Goal: Communication & Community: Answer question/provide support

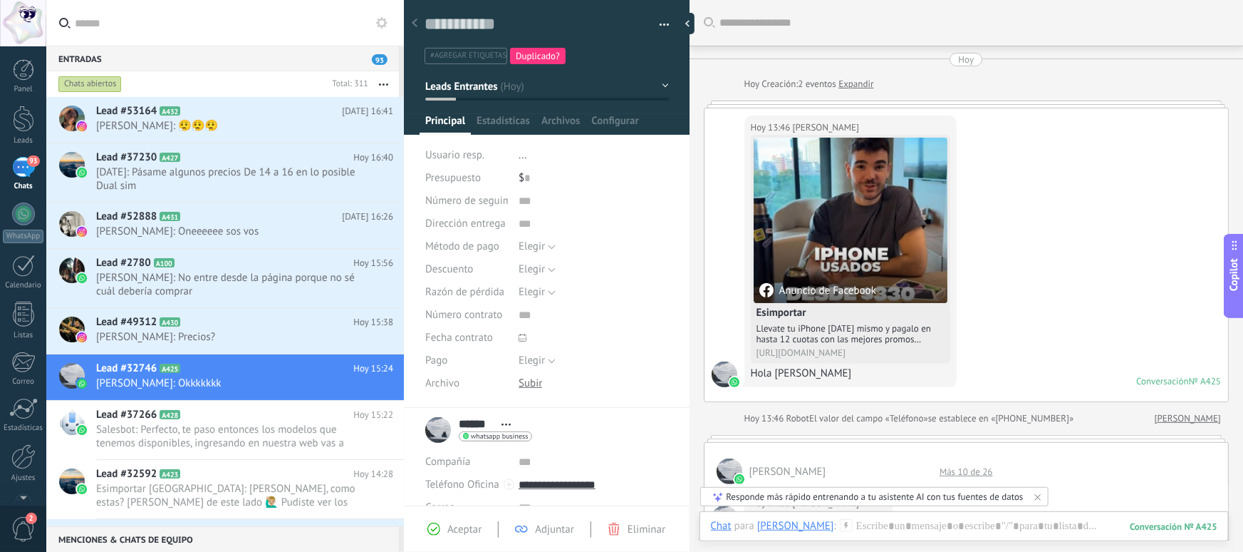
scroll to position [21, 0]
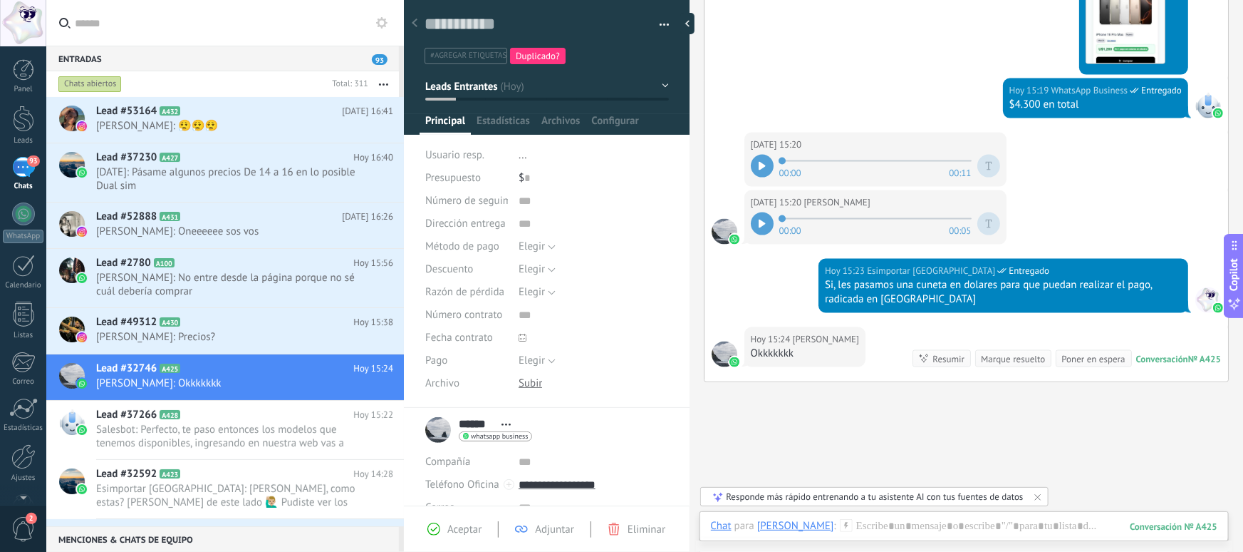
click at [108, 38] on input "text" at bounding box center [234, 23] width 318 height 46
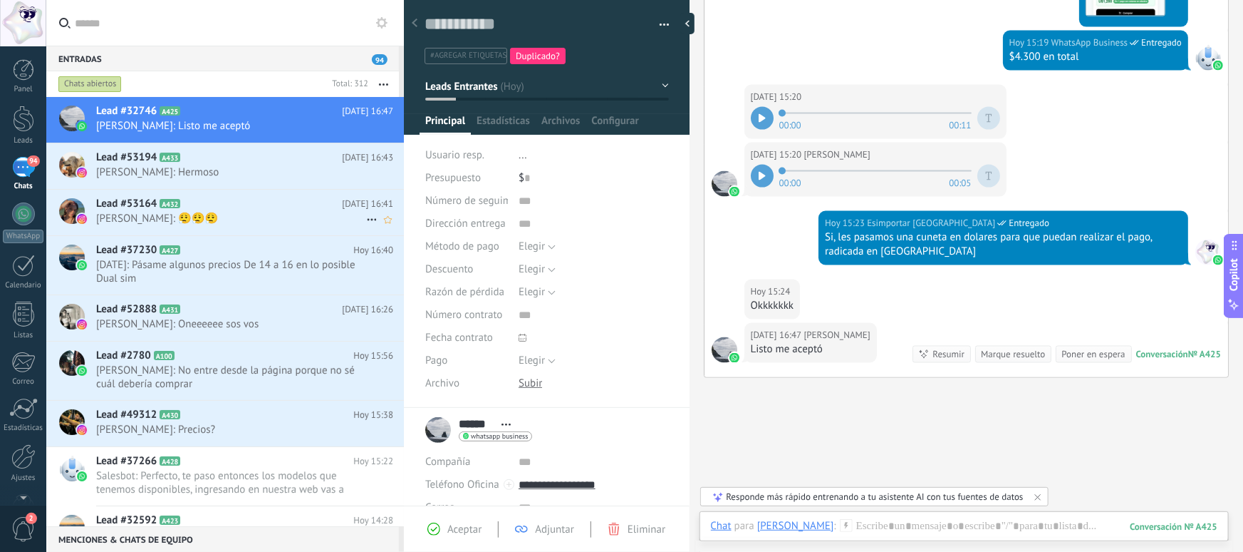
scroll to position [1058, 0]
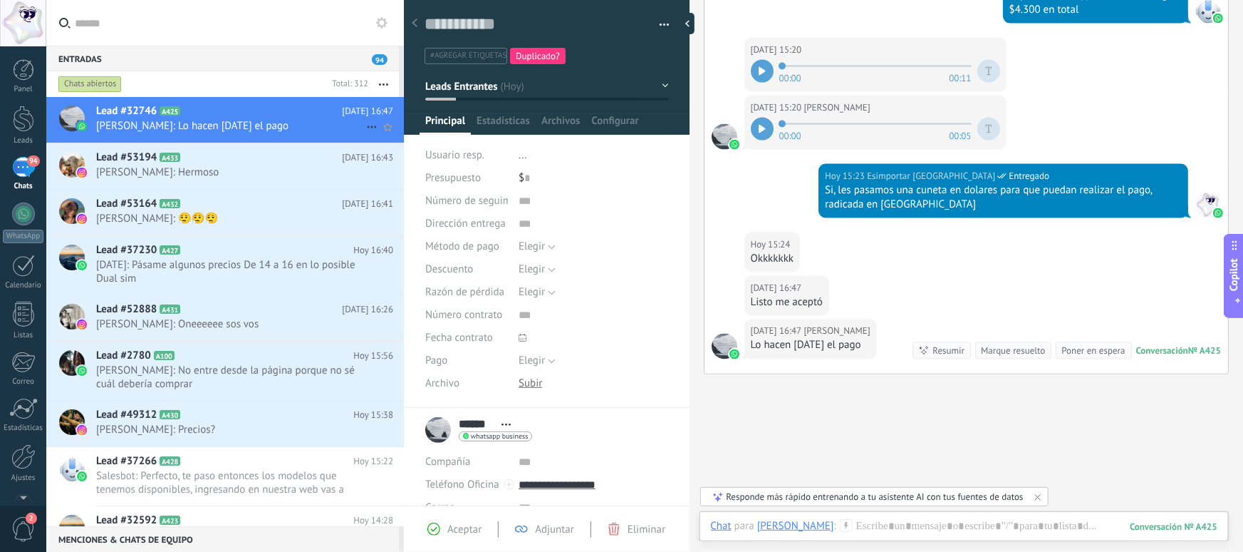
click at [221, 125] on span "[PERSON_NAME]: Lo hacen [DATE] el pago" at bounding box center [231, 126] width 270 height 14
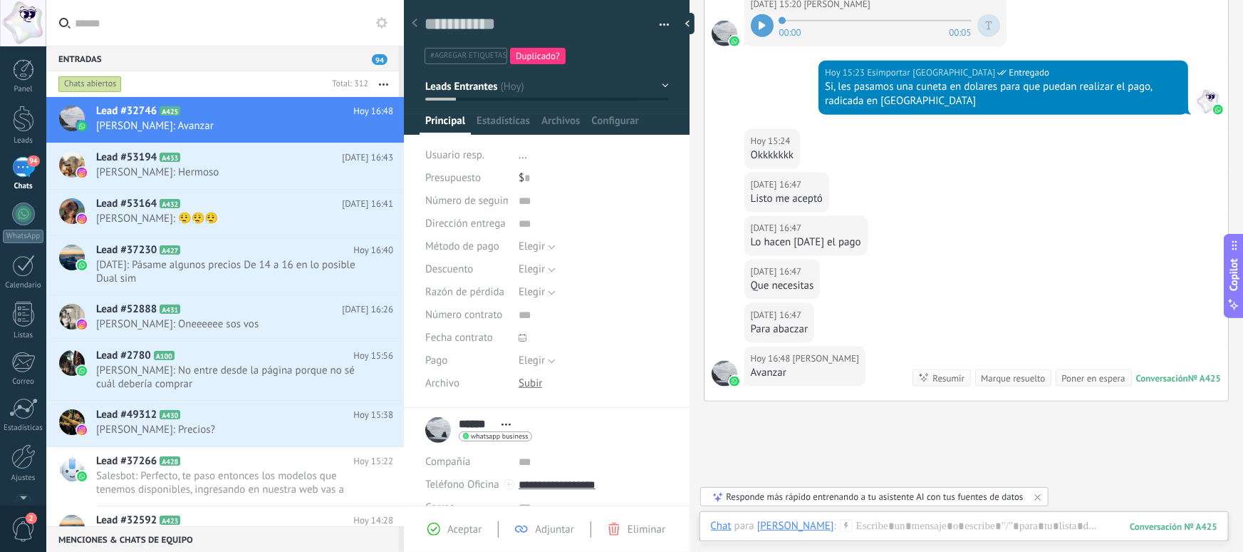
scroll to position [894, 0]
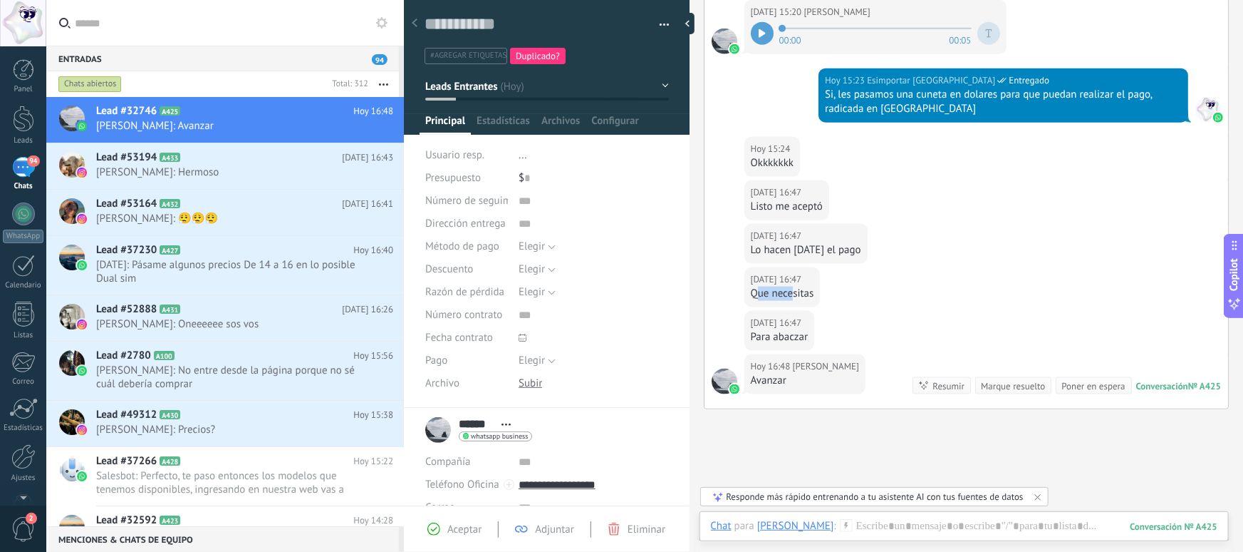
drag, startPoint x: 755, startPoint y: 296, endPoint x: 795, endPoint y: 297, distance: 39.9
click at [795, 297] on div "Que necesitas" at bounding box center [782, 293] width 63 height 14
drag, startPoint x: 755, startPoint y: 336, endPoint x: 802, endPoint y: 336, distance: 47.0
click at [802, 336] on div "Para abaczar" at bounding box center [780, 337] width 58 height 14
click at [969, 285] on div "[DATE] 16:47 [PERSON_NAME] Que necesitas" at bounding box center [967, 288] width 524 height 43
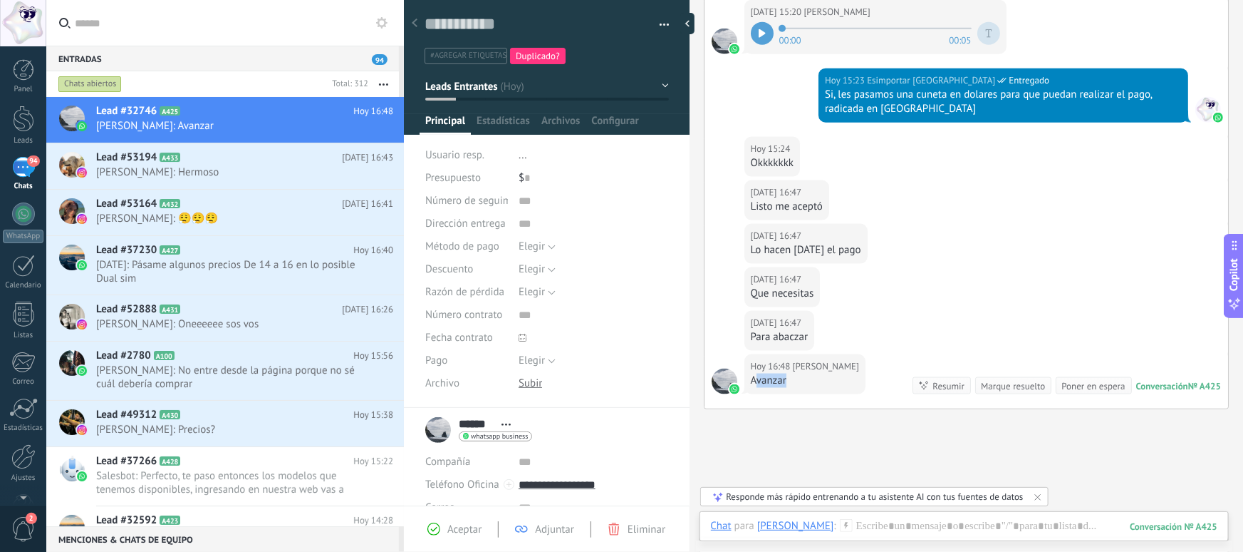
drag, startPoint x: 757, startPoint y: 381, endPoint x: 807, endPoint y: 380, distance: 49.9
click at [807, 380] on div "Avanzar" at bounding box center [805, 380] width 108 height 14
click at [805, 381] on div "Avanzar" at bounding box center [805, 380] width 108 height 14
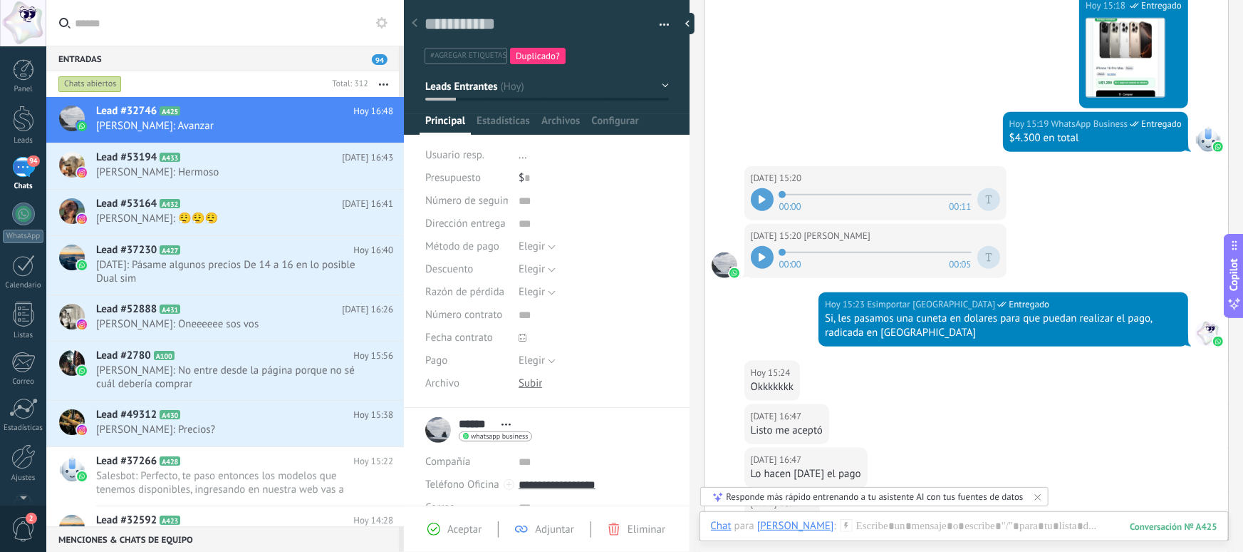
scroll to position [668, 0]
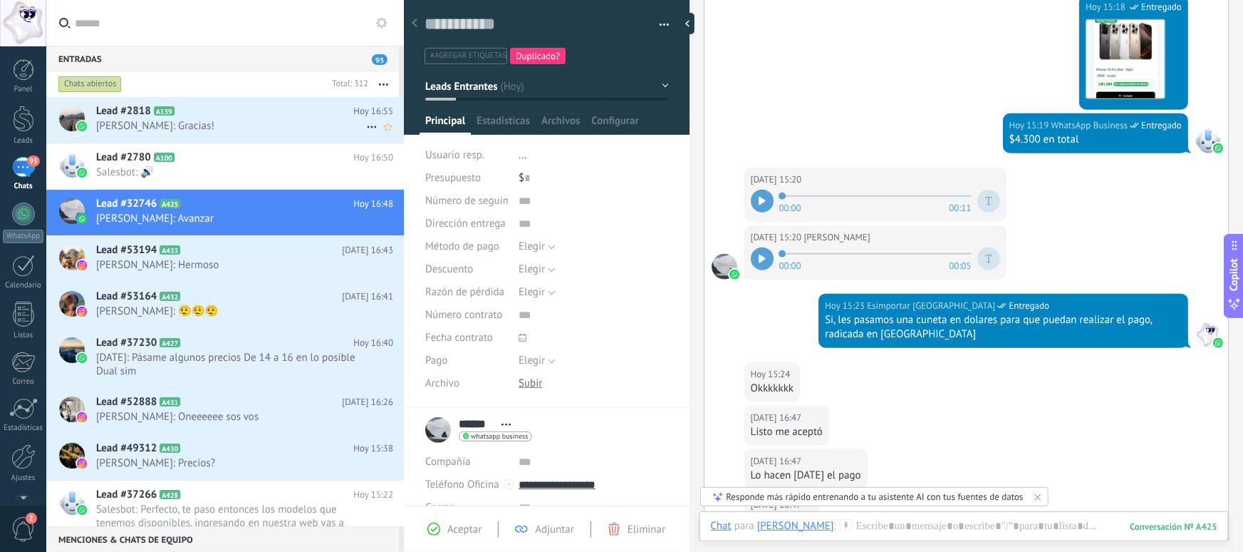
click at [197, 128] on span "[PERSON_NAME]: Gracias!" at bounding box center [231, 126] width 270 height 14
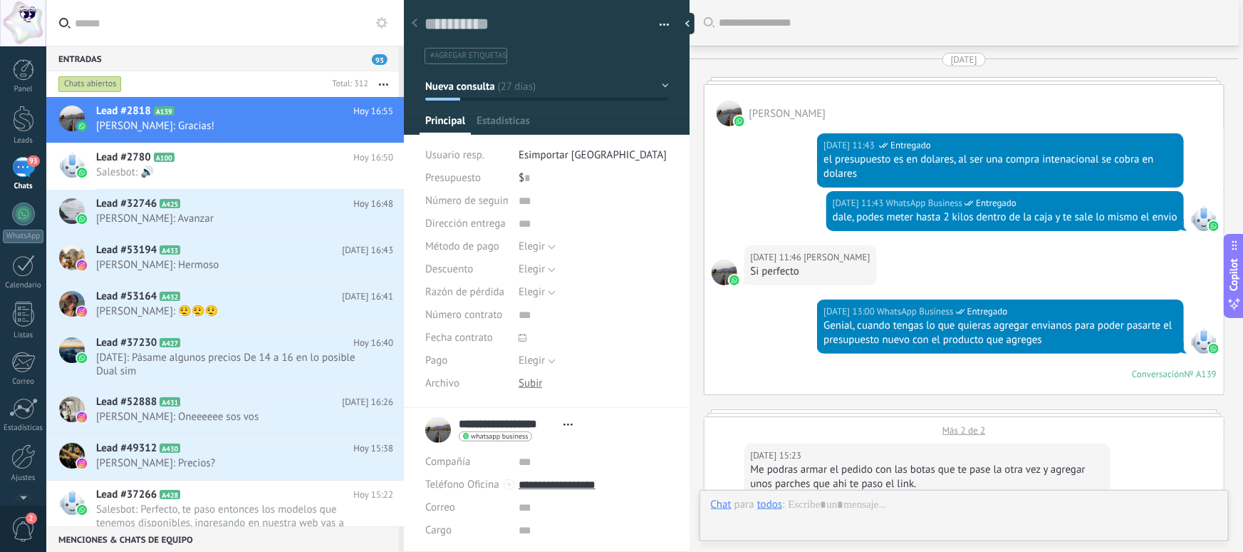
scroll to position [3227, 0]
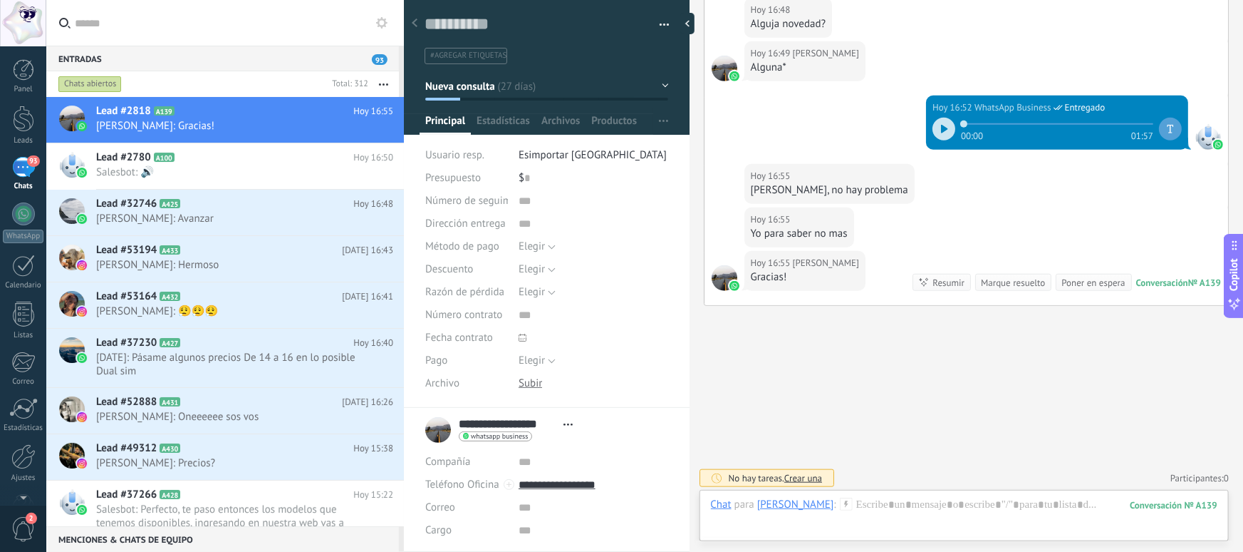
click at [260, 170] on span "Salesbot: 🔊" at bounding box center [231, 172] width 270 height 14
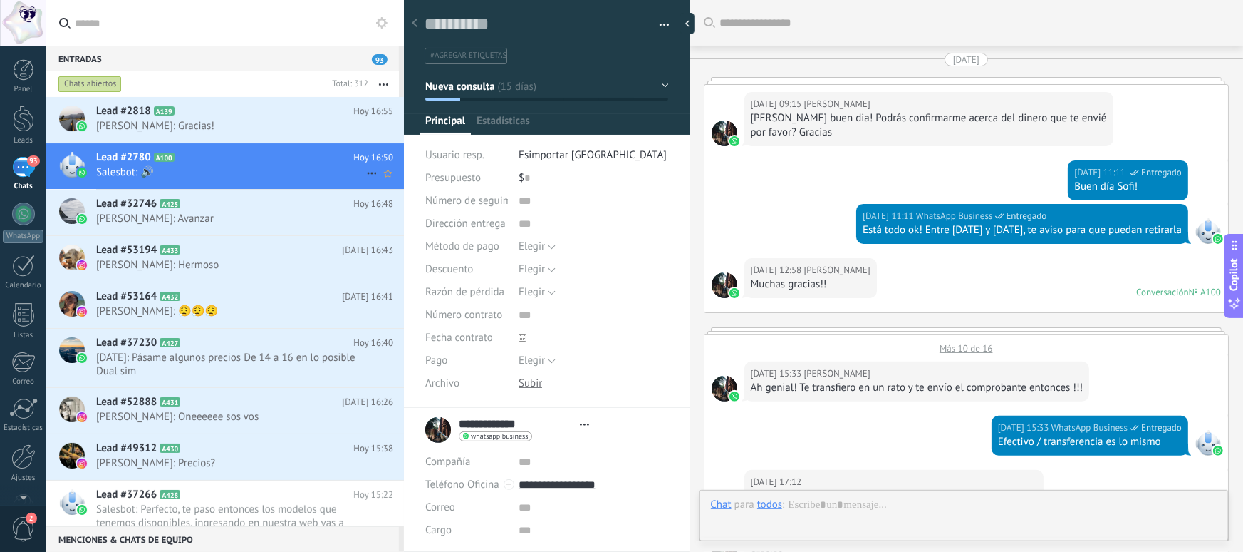
scroll to position [1974, 0]
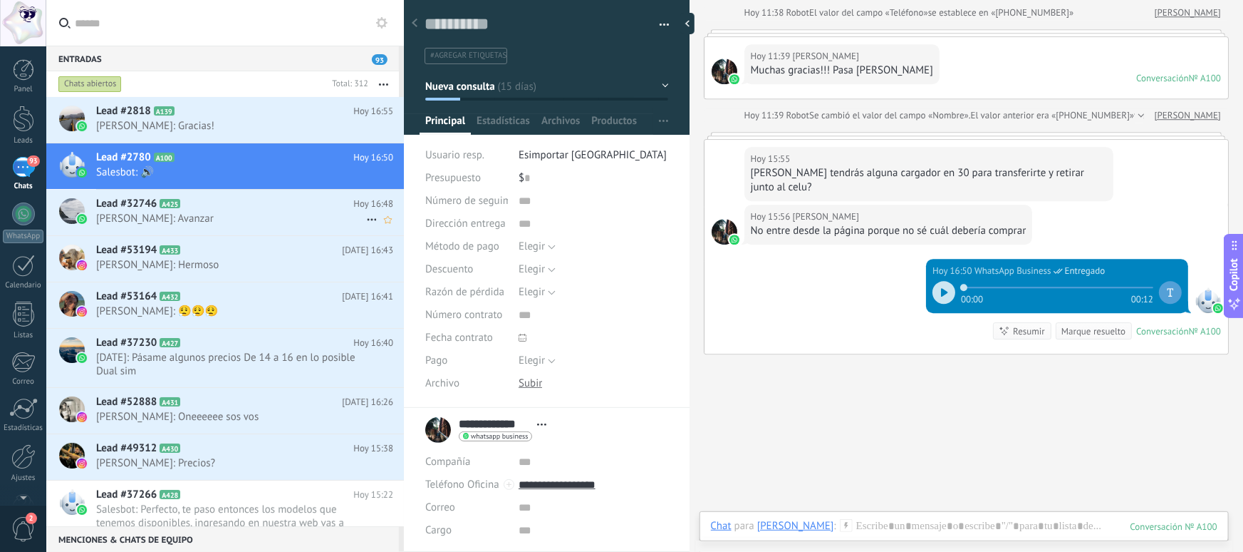
click at [177, 233] on div "Lead #32746 A425 [DATE] 16:48 [PERSON_NAME]: Avanzar" at bounding box center [250, 212] width 308 height 45
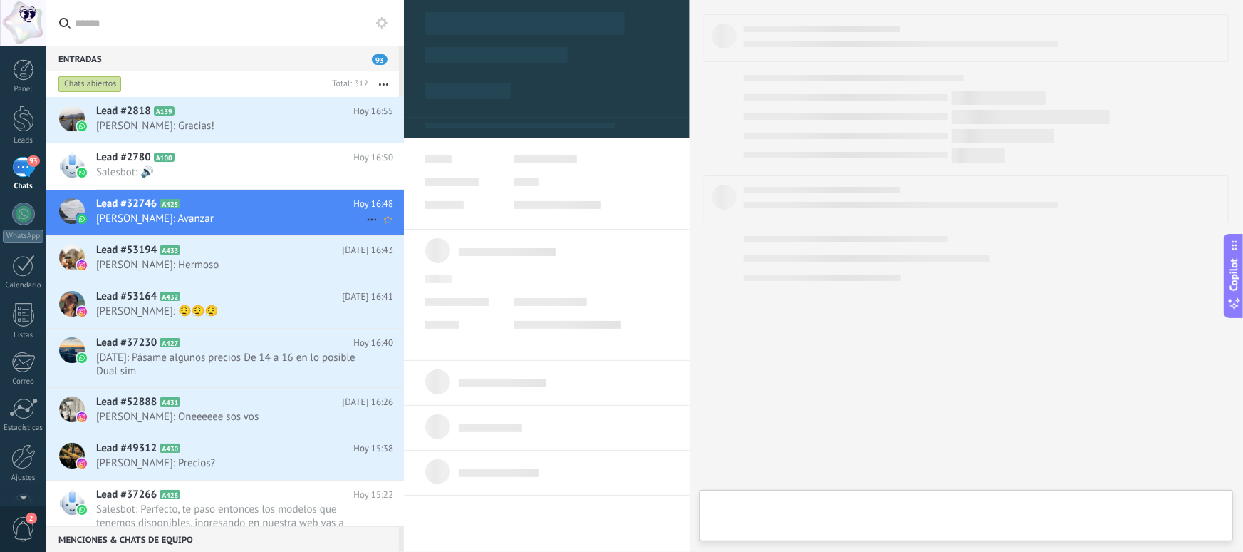
type textarea "**********"
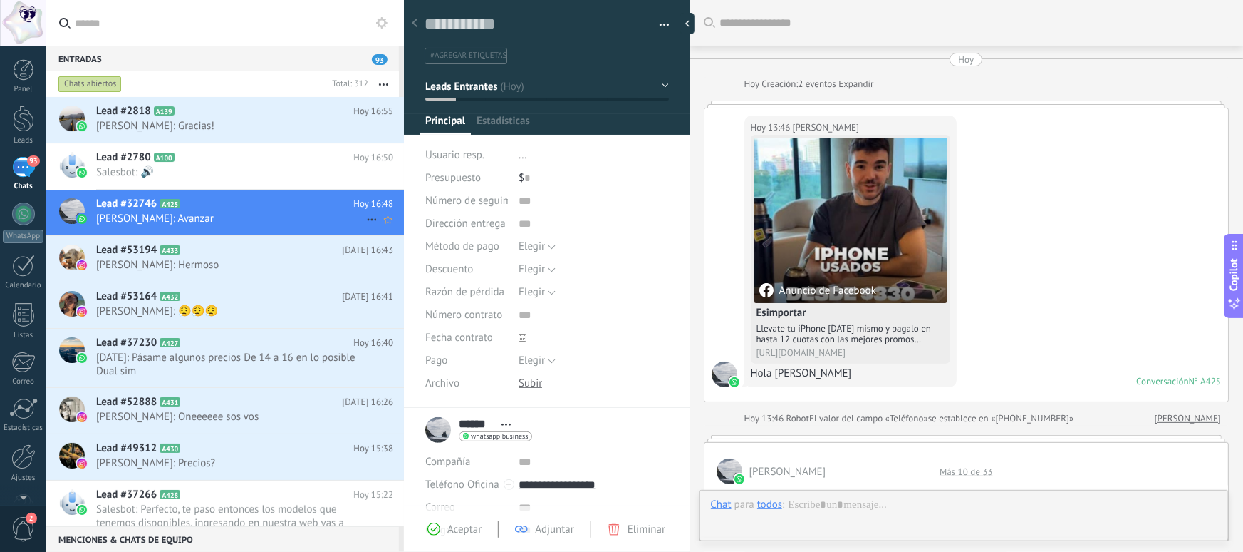
scroll to position [708, 0]
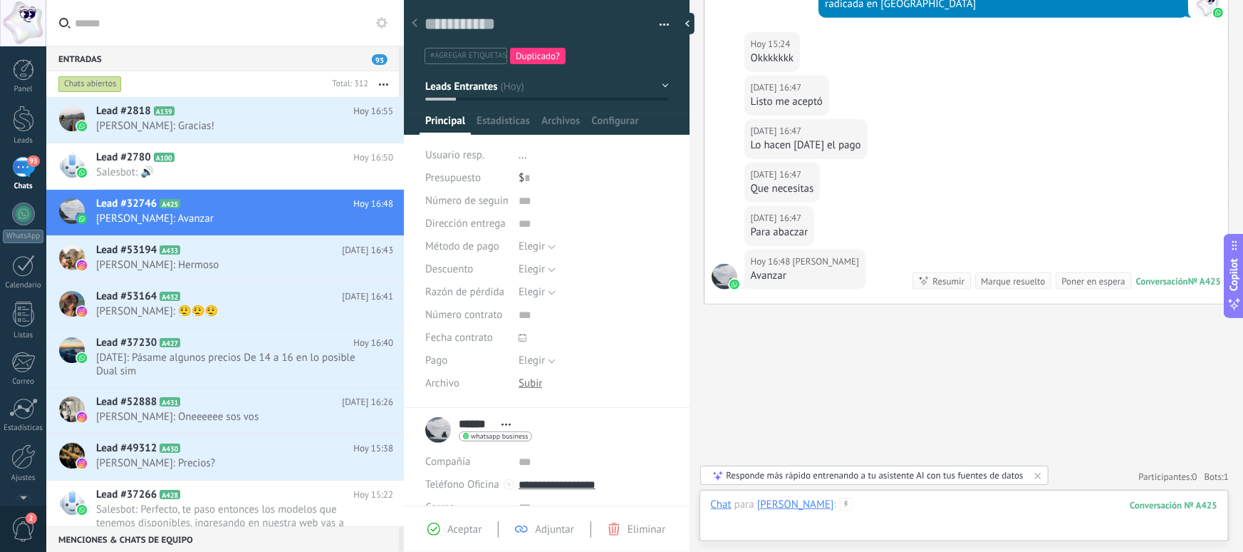
click at [866, 500] on div at bounding box center [964, 518] width 507 height 43
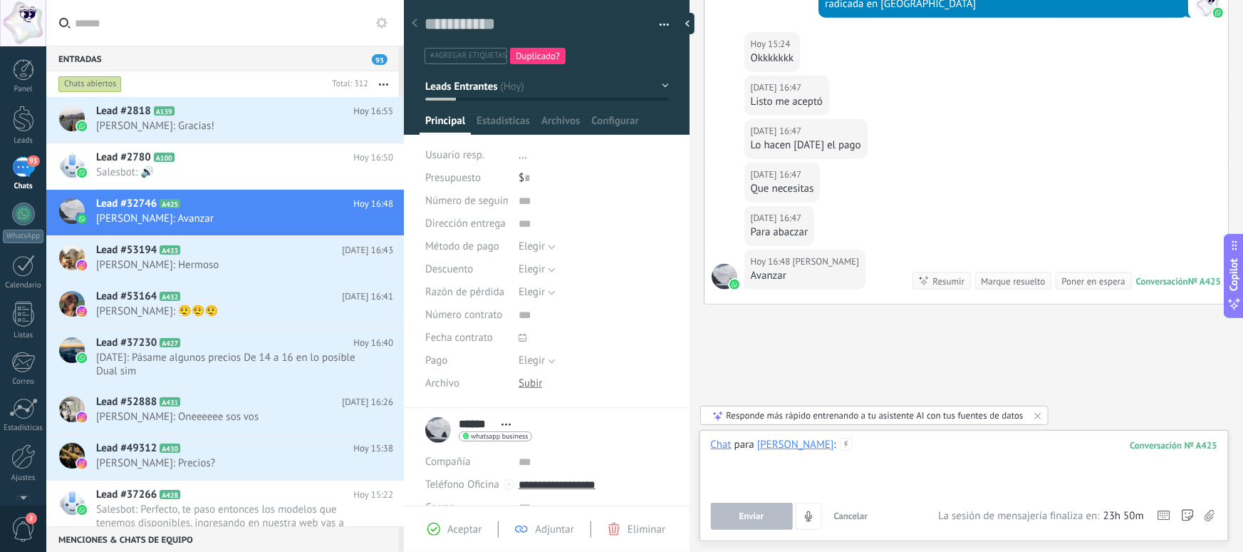
click at [864, 481] on div at bounding box center [964, 465] width 507 height 54
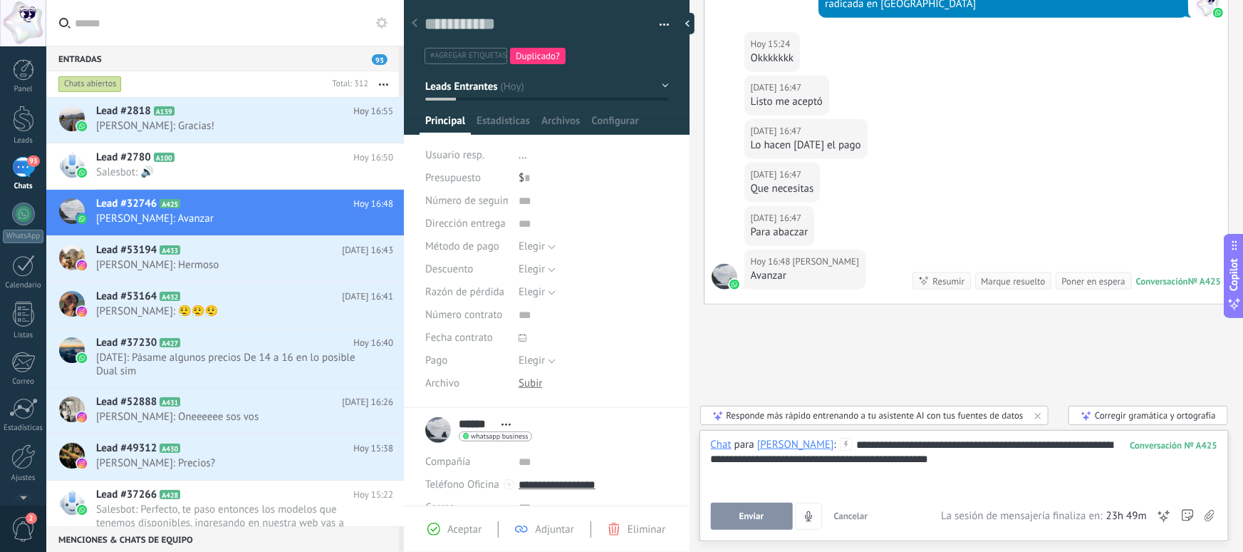
click at [752, 514] on span "Enviar" at bounding box center [752, 516] width 25 height 10
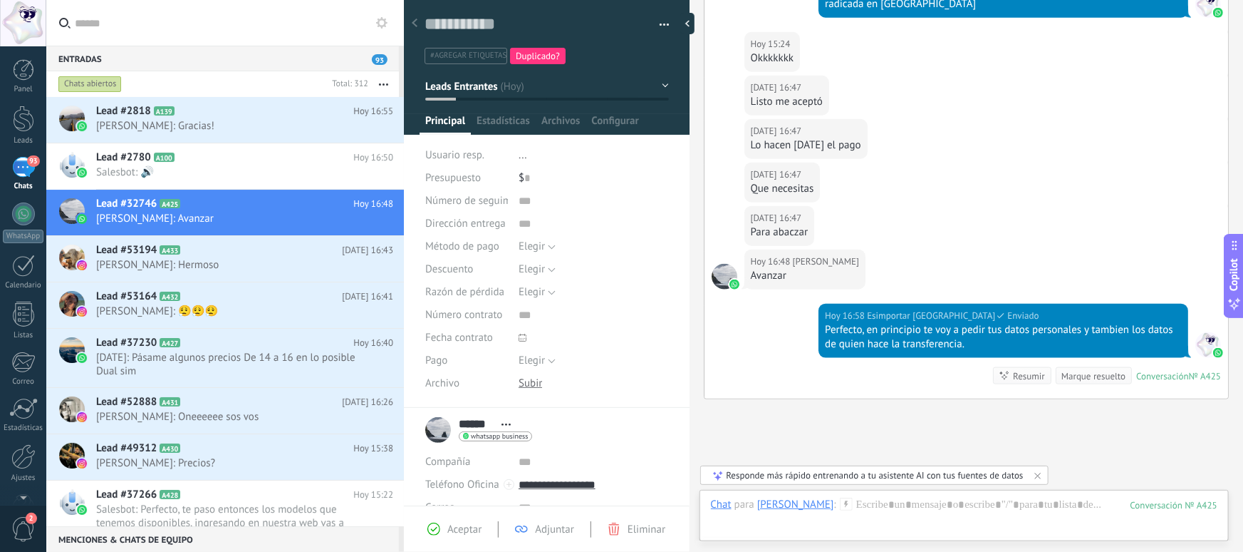
scroll to position [803, 0]
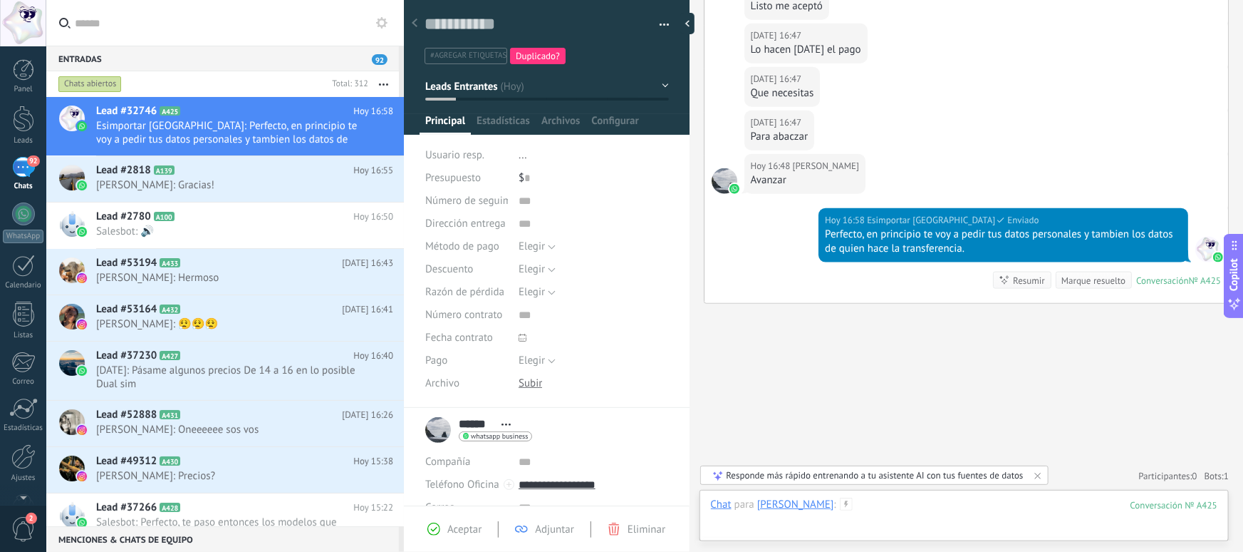
click at [856, 500] on div at bounding box center [964, 518] width 507 height 43
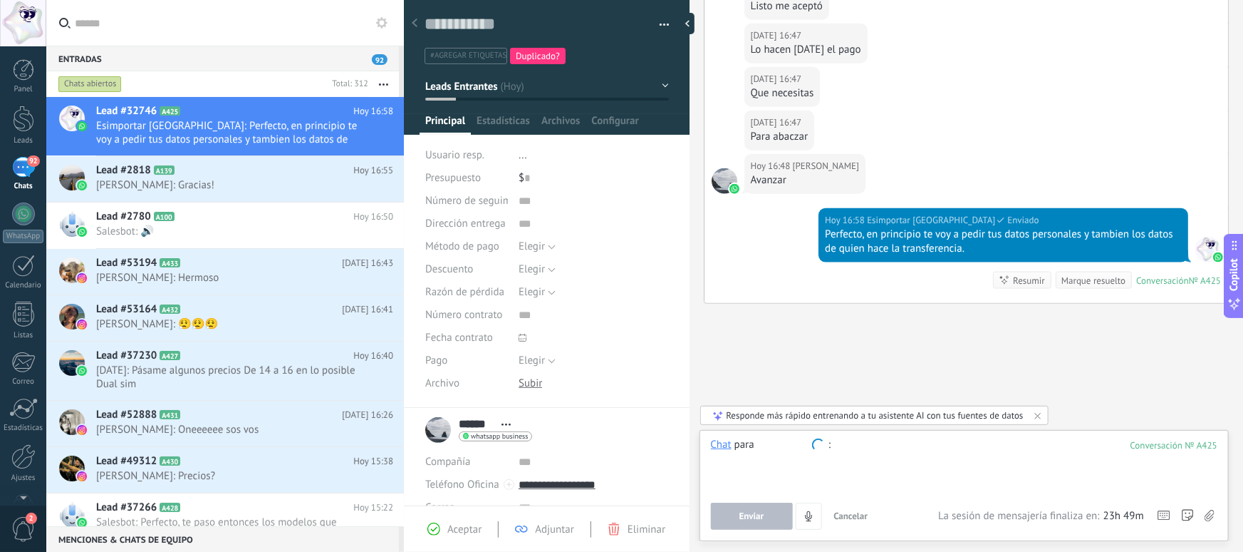
type input "*"
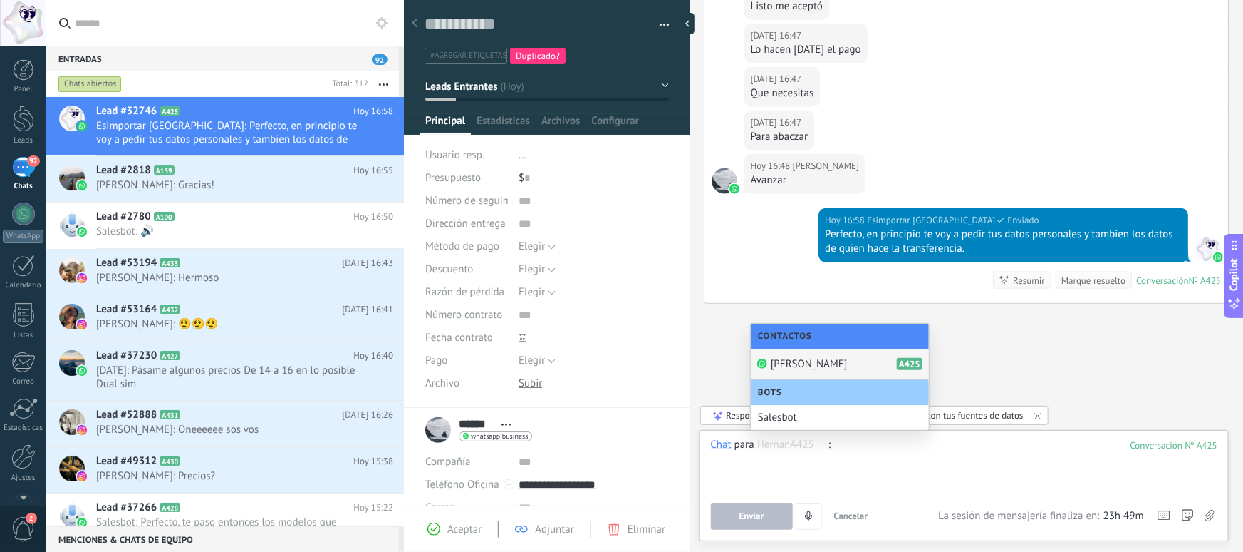
type input "*"
click at [881, 450] on div at bounding box center [964, 465] width 507 height 54
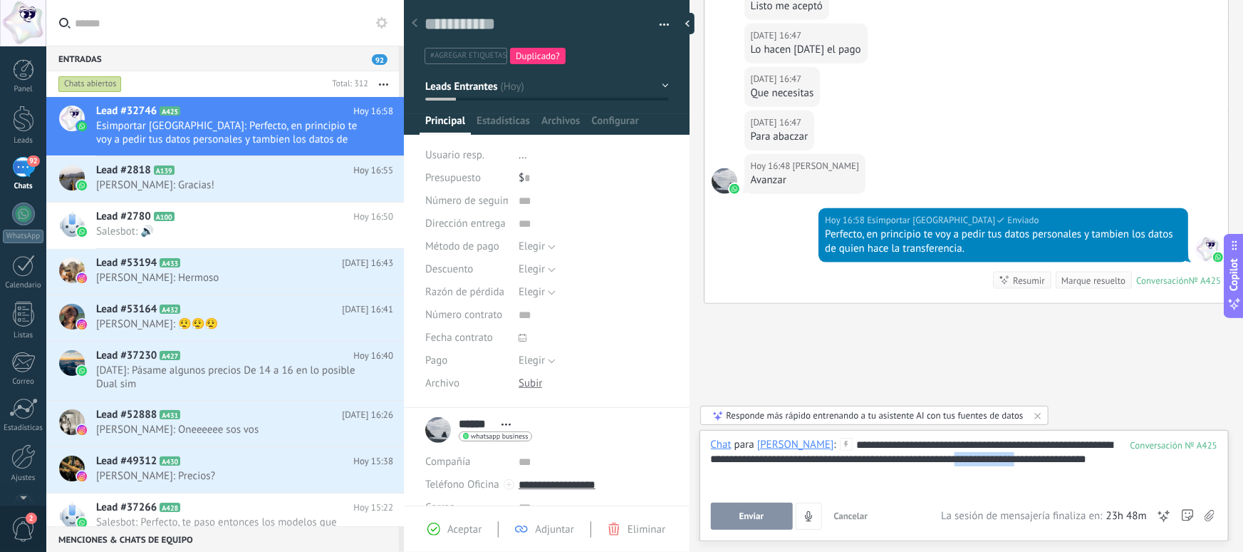
click at [1015, 454] on div "**********" at bounding box center [964, 465] width 507 height 54
click at [1049, 455] on div "**********" at bounding box center [964, 465] width 507 height 54
click at [1105, 455] on div "**********" at bounding box center [964, 465] width 507 height 54
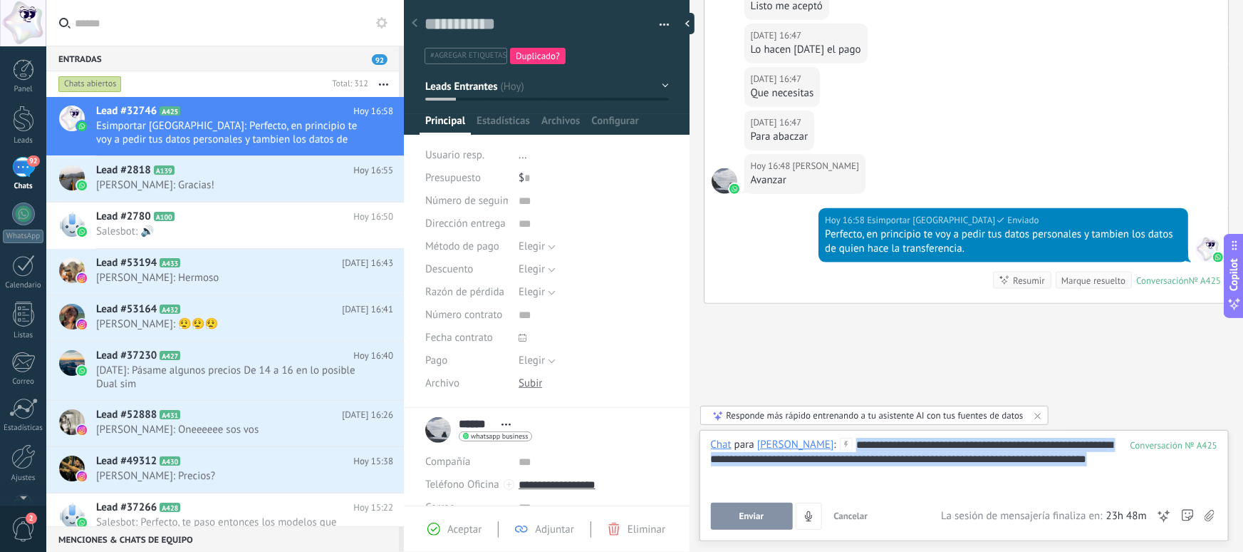
drag, startPoint x: 1099, startPoint y: 462, endPoint x: 760, endPoint y: 405, distance: 343.1
click at [760, 430] on div "**********" at bounding box center [964, 485] width 529 height 111
click at [857, 442] on div "**********" at bounding box center [964, 465] width 507 height 54
drag, startPoint x: 1048, startPoint y: 451, endPoint x: 1008, endPoint y: 445, distance: 40.4
click at [1008, 445] on div "**********" at bounding box center [964, 465] width 507 height 54
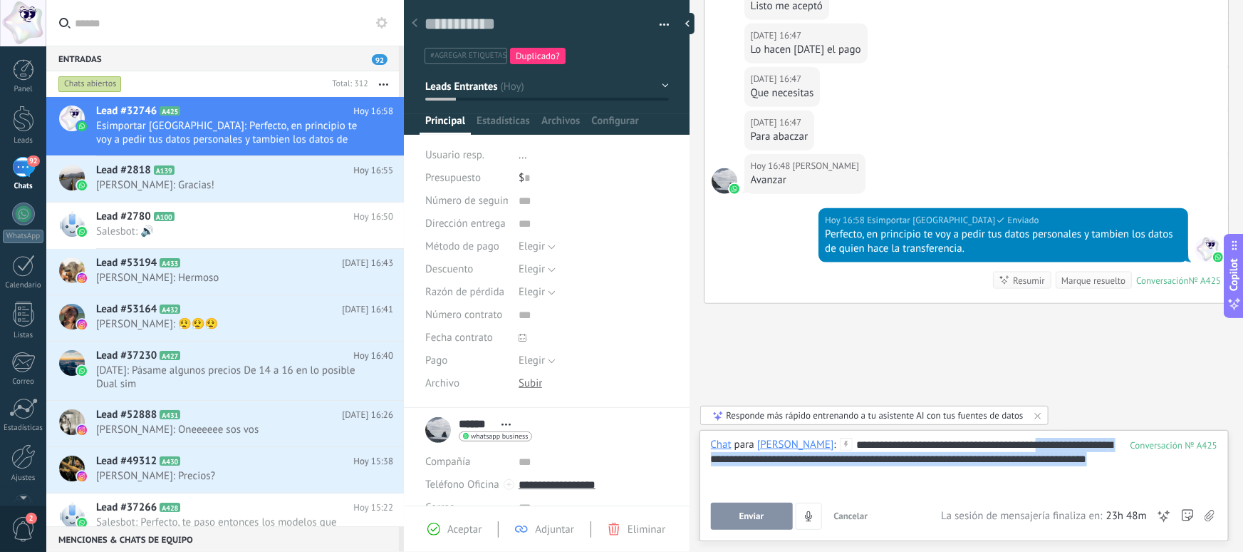
click at [1067, 457] on div "**********" at bounding box center [964, 465] width 507 height 54
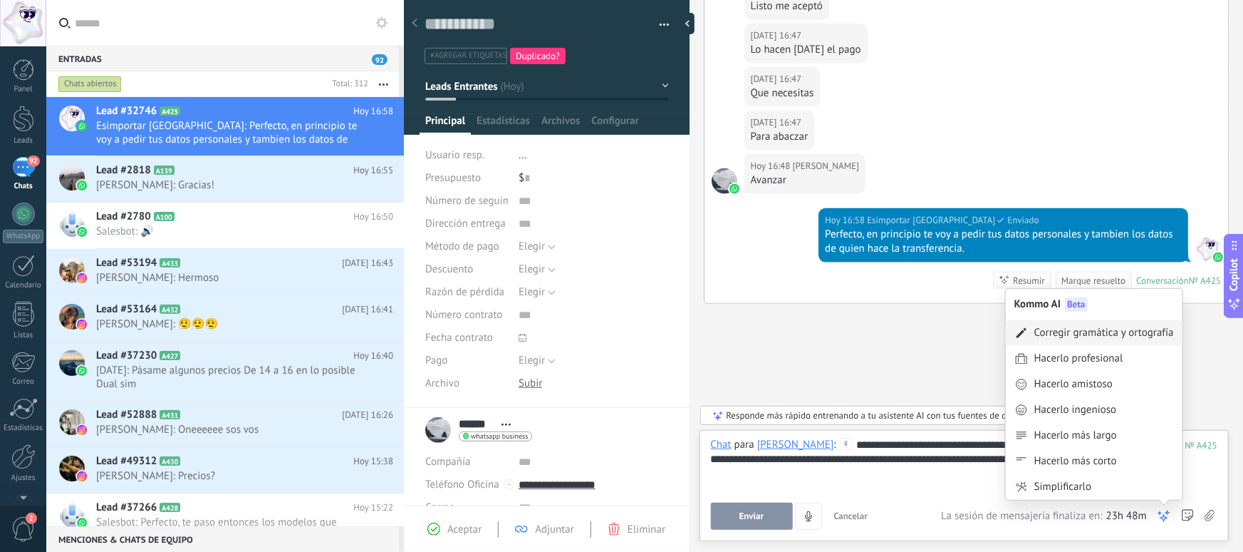
click at [1067, 341] on div "Corregir gramática y ortografía" at bounding box center [1094, 333] width 177 height 26
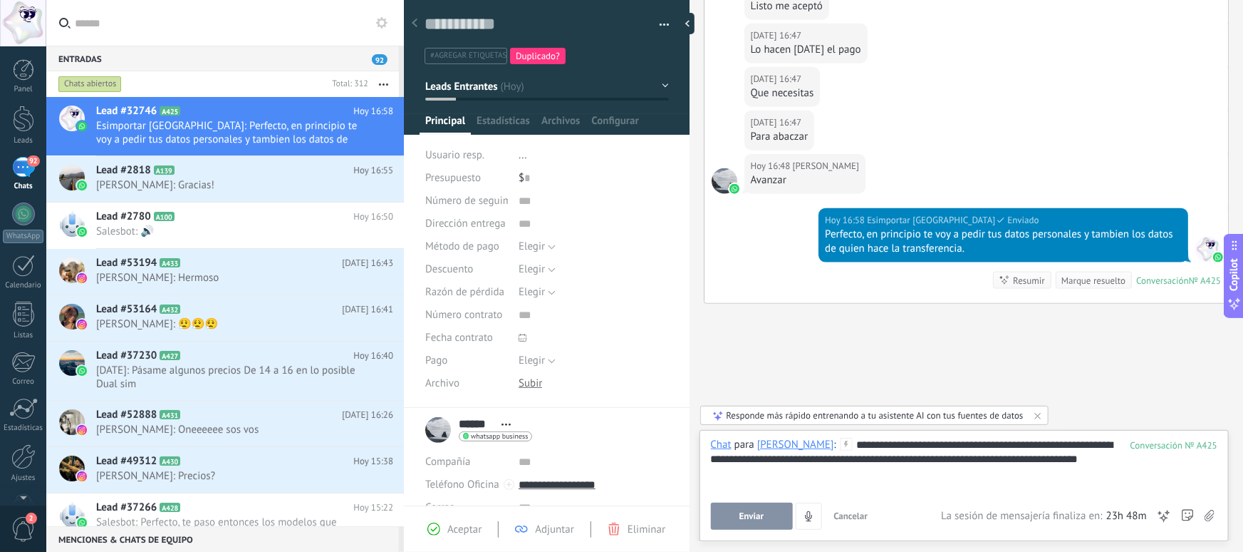
click at [1103, 458] on div "**********" at bounding box center [964, 465] width 507 height 54
click at [755, 521] on span "Enviar" at bounding box center [752, 516] width 25 height 10
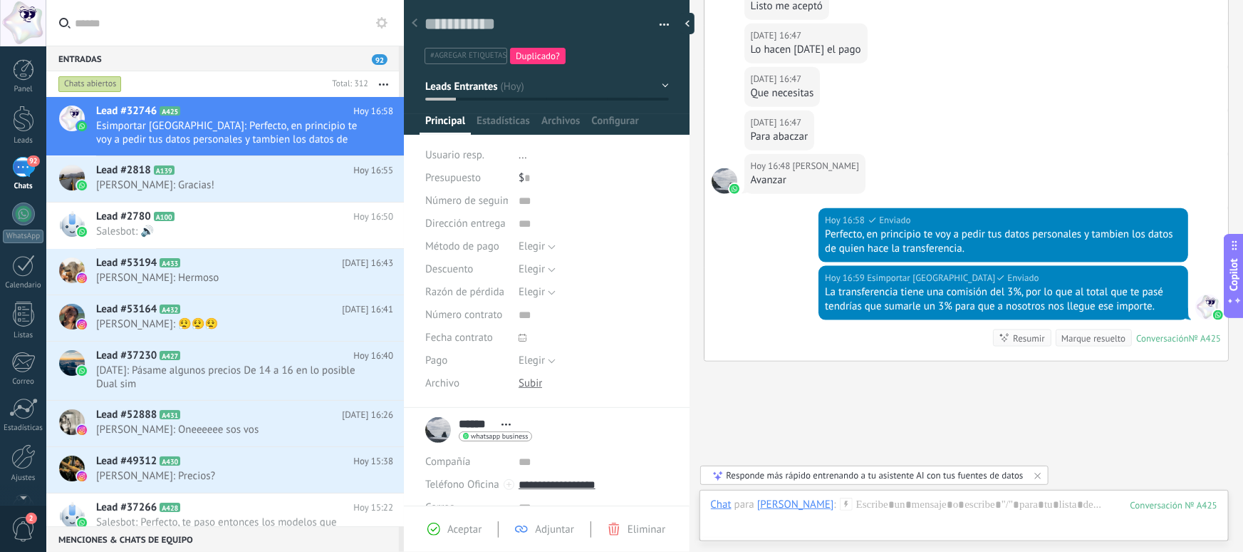
scroll to position [861, 0]
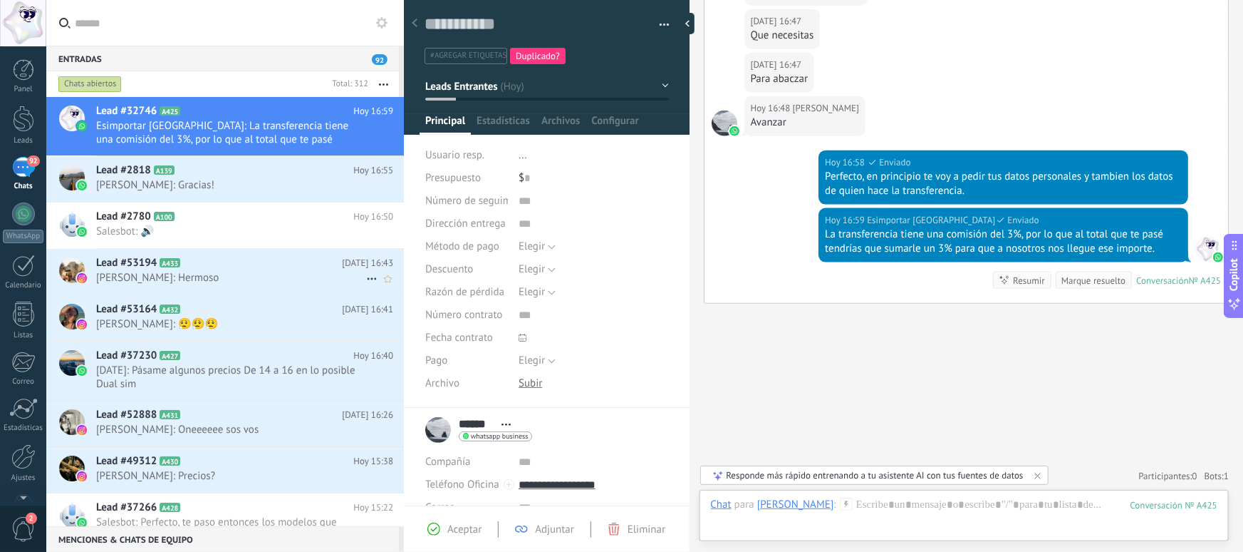
click at [237, 289] on div "Lead #53194 A433 [DATE] 16:43 [PERSON_NAME]: Hermoso" at bounding box center [250, 271] width 308 height 45
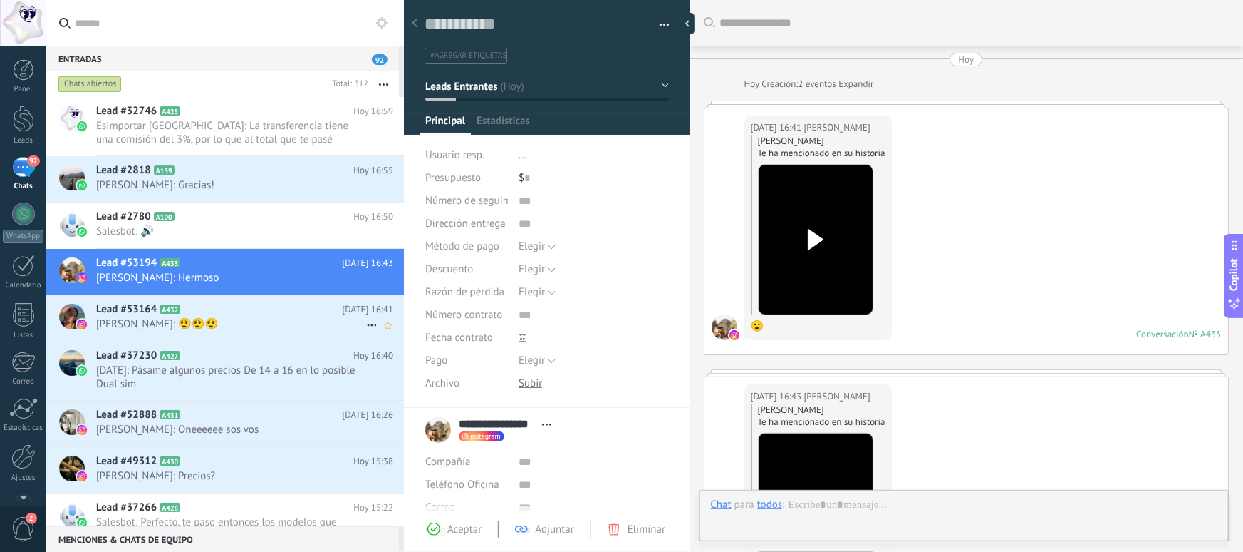
scroll to position [321, 0]
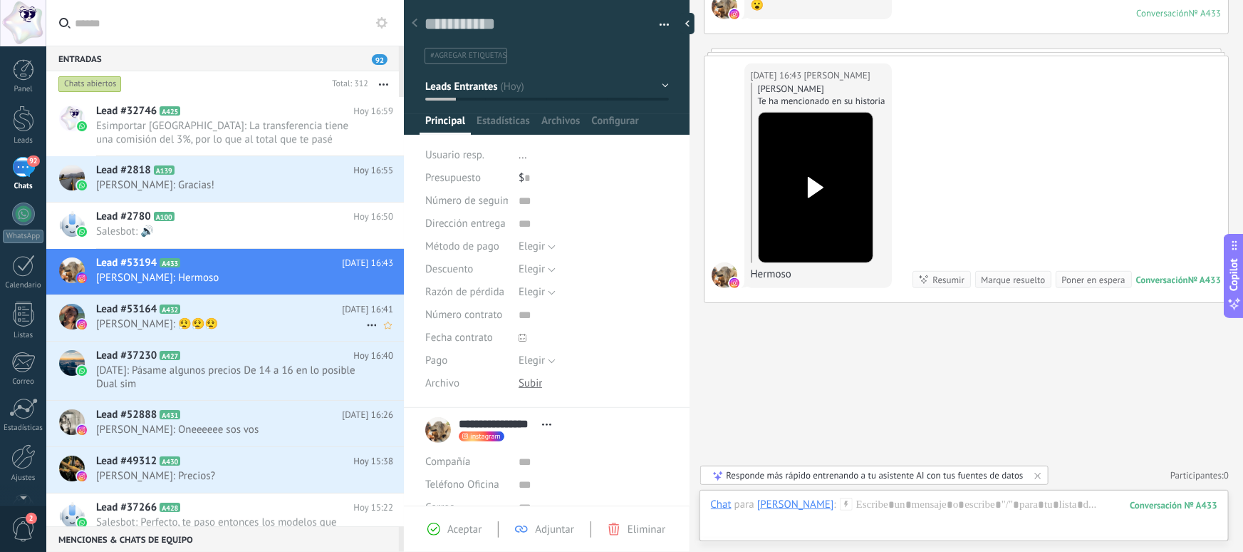
click at [243, 319] on span "[PERSON_NAME]: 😮‍💨😮‍💨😮‍💨" at bounding box center [231, 324] width 270 height 14
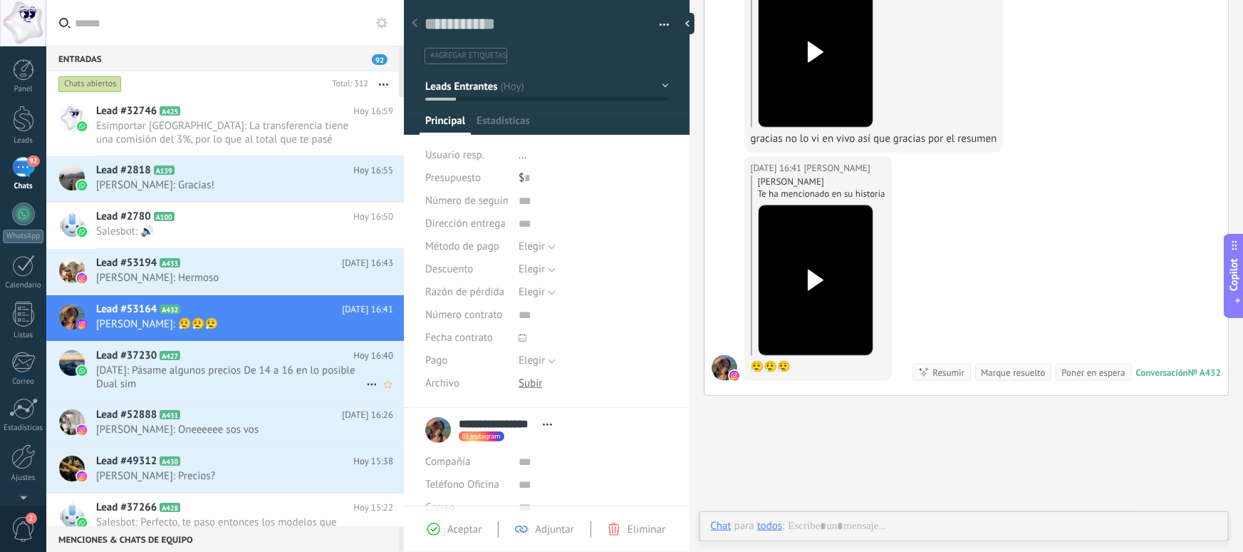
scroll to position [21, 0]
click at [245, 356] on h2 "Lead #37230 A427" at bounding box center [224, 355] width 257 height 14
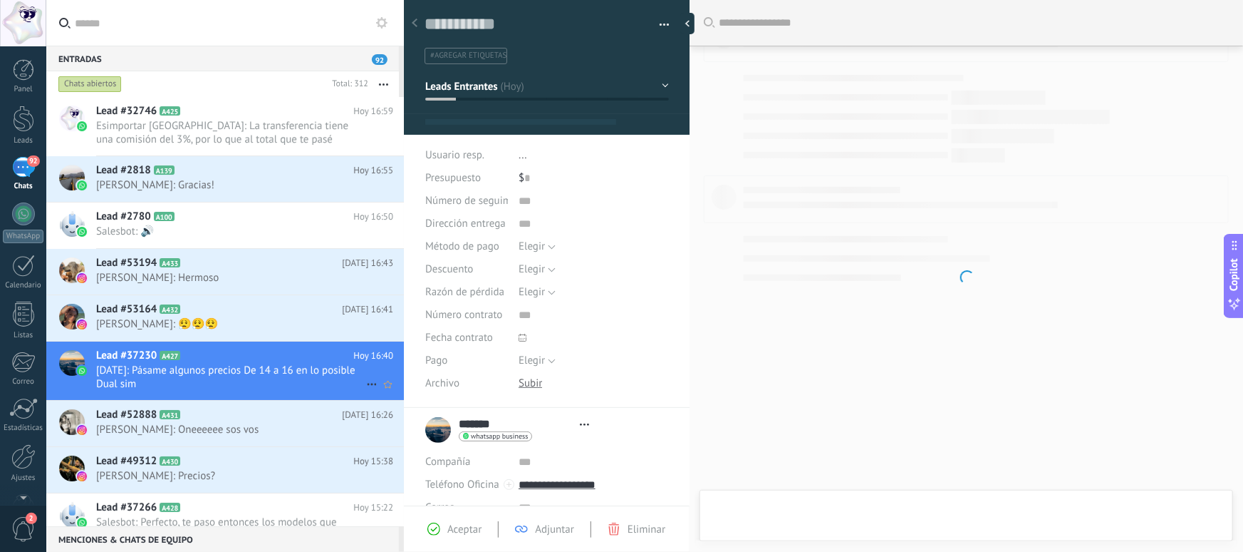
type textarea "**********"
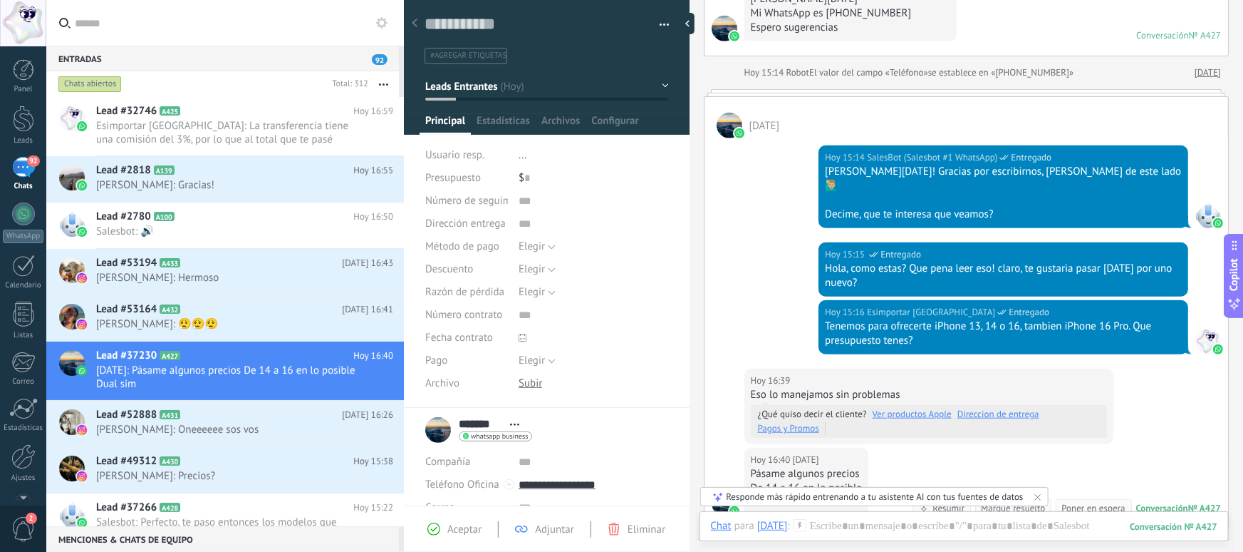
scroll to position [658, 0]
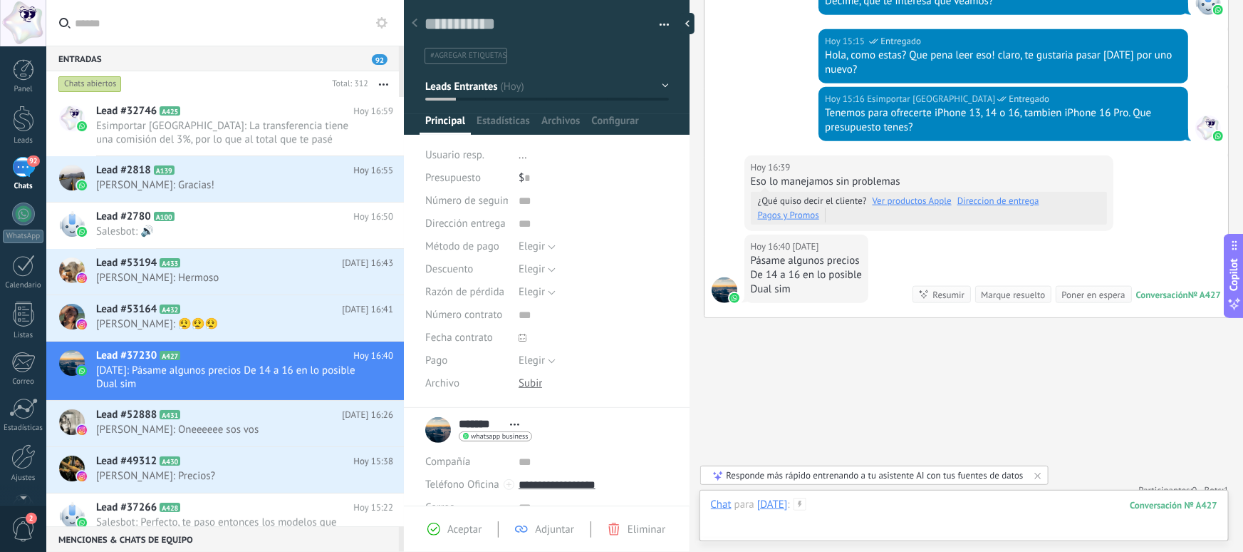
click at [852, 509] on div at bounding box center [964, 518] width 507 height 43
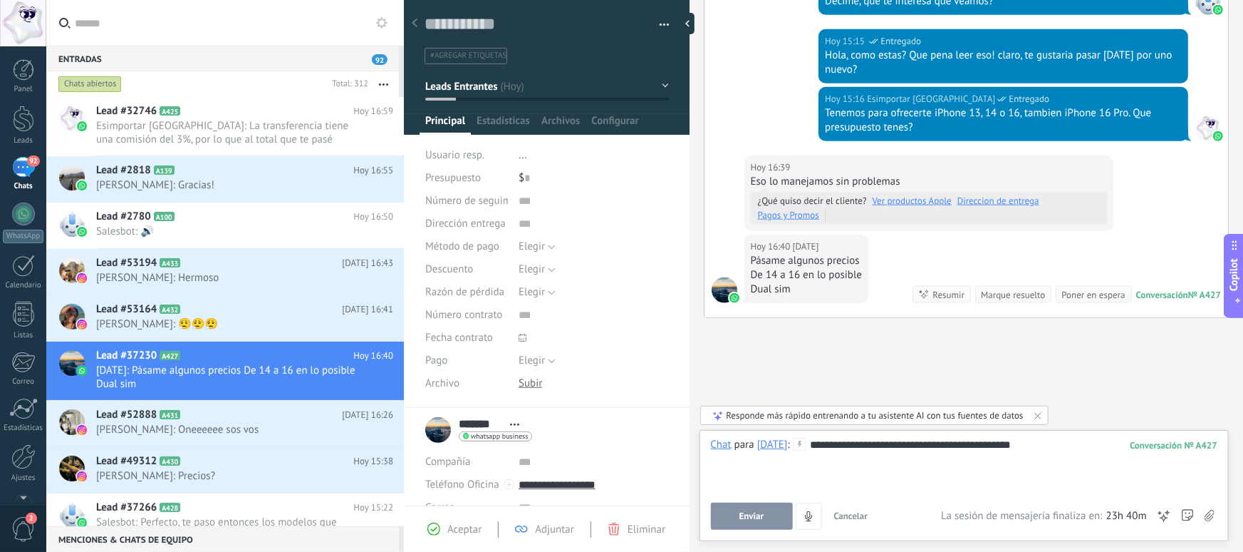
click at [742, 517] on span "Enviar" at bounding box center [752, 516] width 25 height 10
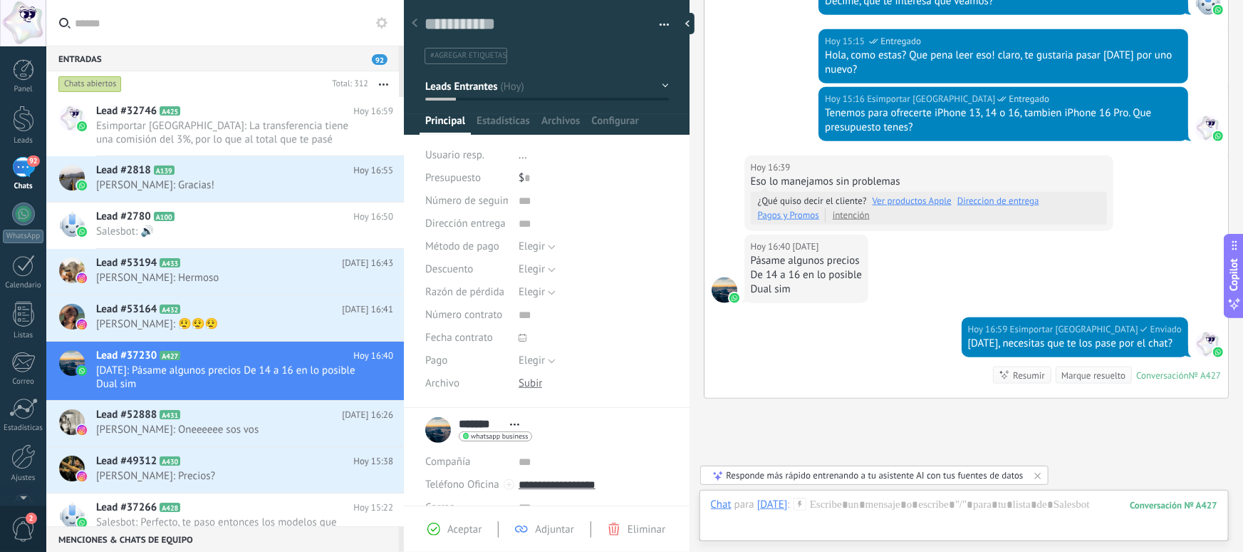
scroll to position [739, 0]
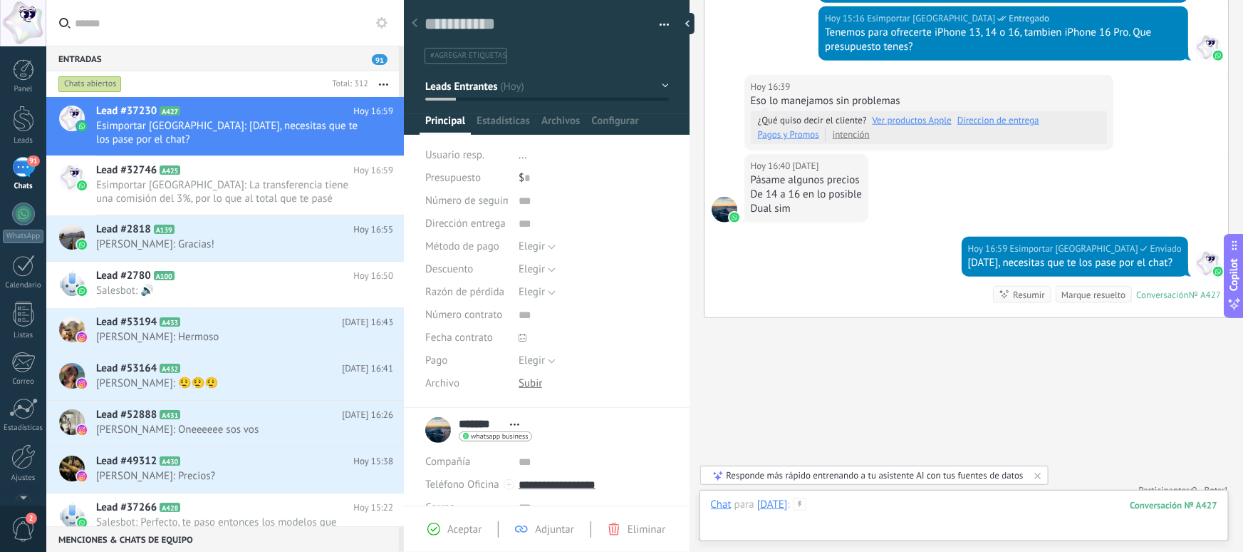
click at [903, 514] on div at bounding box center [964, 518] width 507 height 43
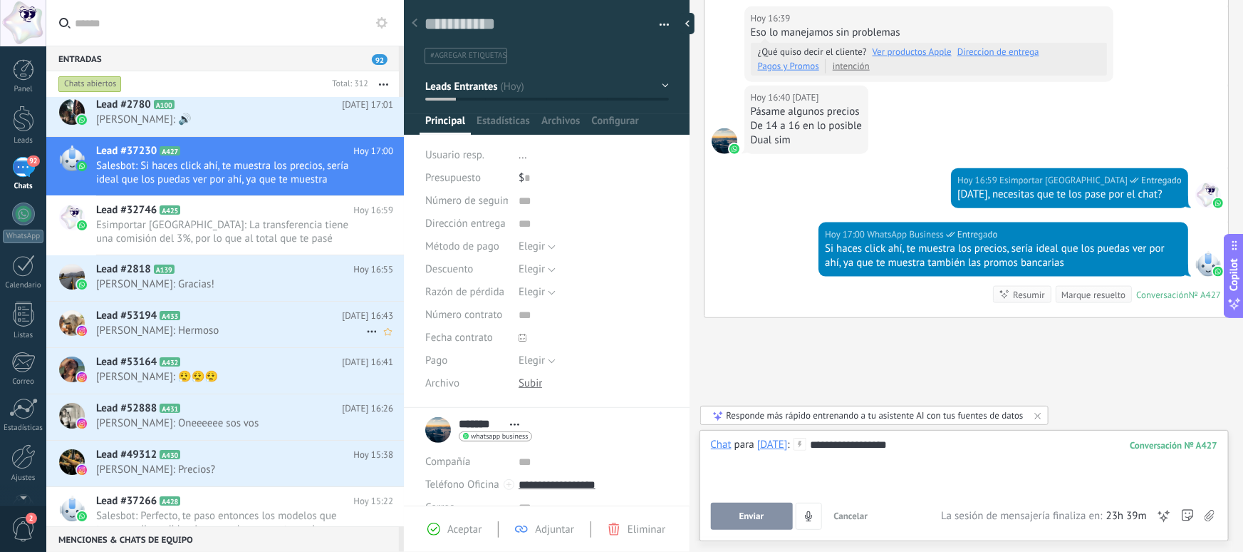
scroll to position [7, 0]
click at [227, 317] on h2 "Lead #53194 A433" at bounding box center [219, 316] width 246 height 14
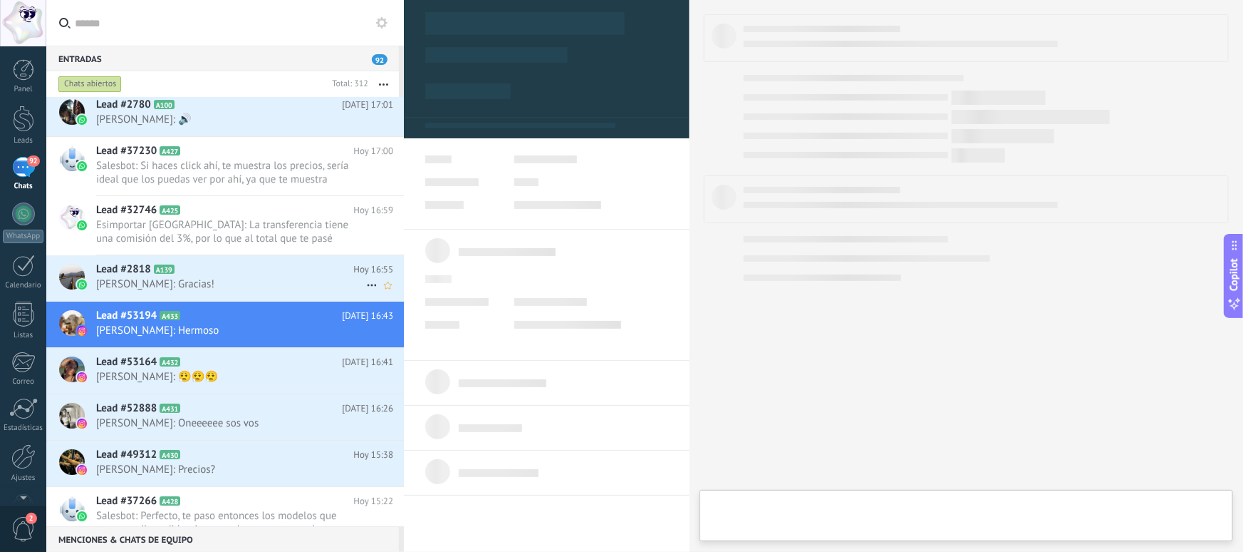
click at [217, 279] on span "[PERSON_NAME]: Gracias!" at bounding box center [231, 284] width 270 height 14
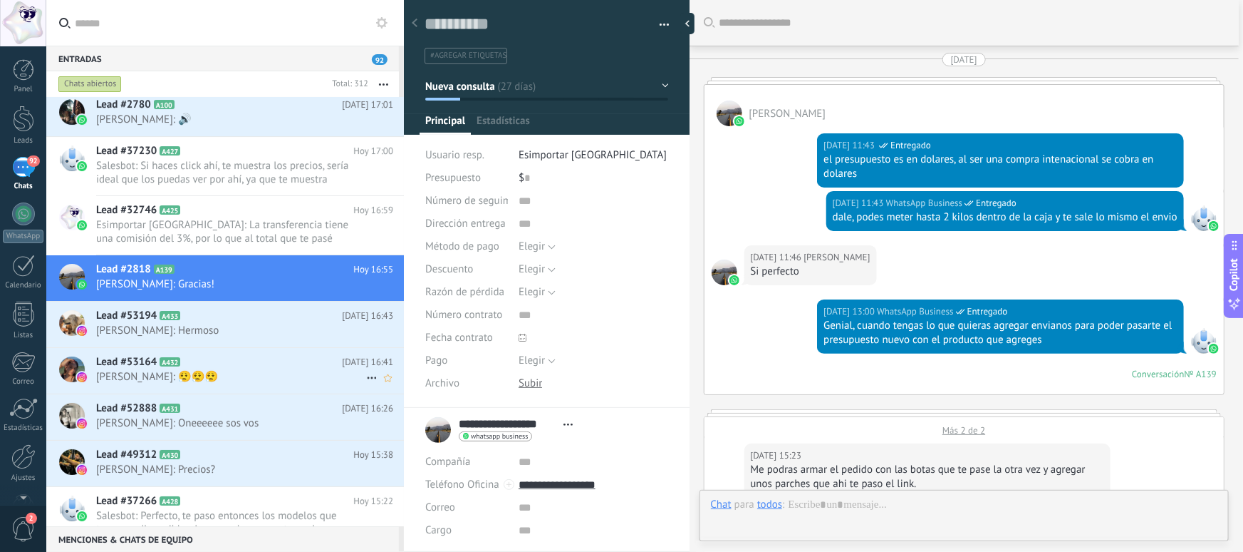
click at [238, 376] on span "[PERSON_NAME]: 😮‍💨😮‍💨😮‍💨" at bounding box center [231, 377] width 270 height 14
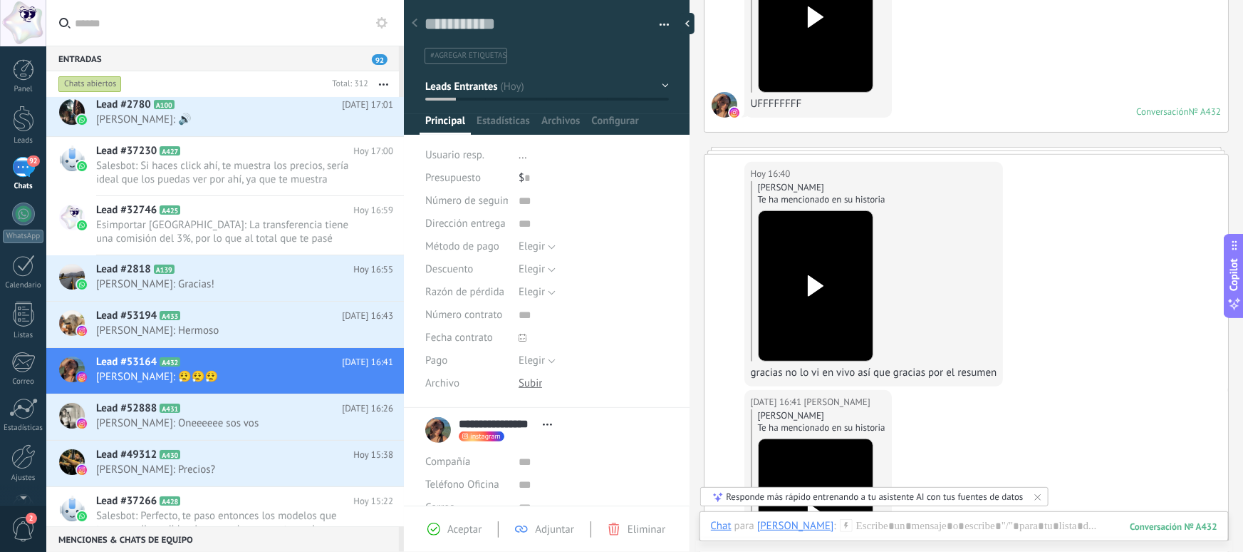
scroll to position [542, 0]
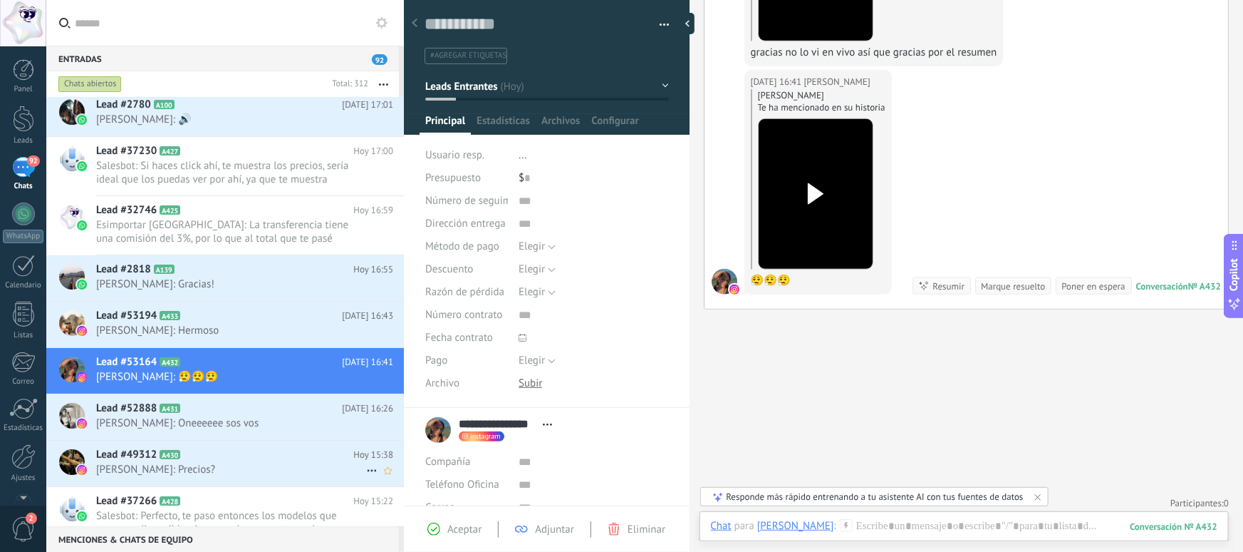
click at [230, 467] on span "[PERSON_NAME]: Precios?" at bounding box center [231, 469] width 270 height 14
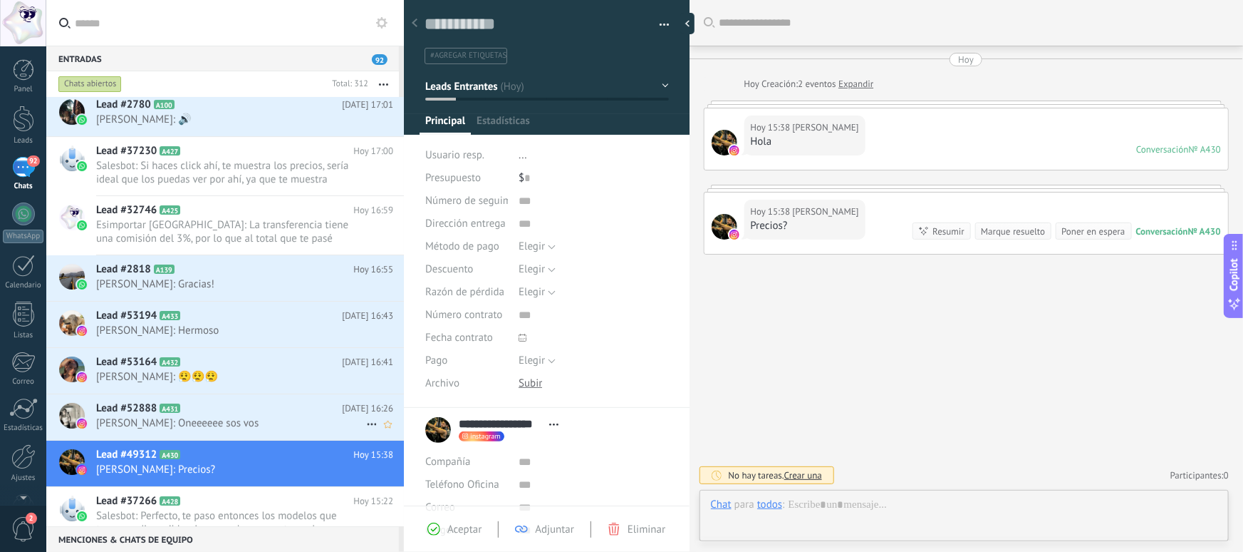
scroll to position [21, 0]
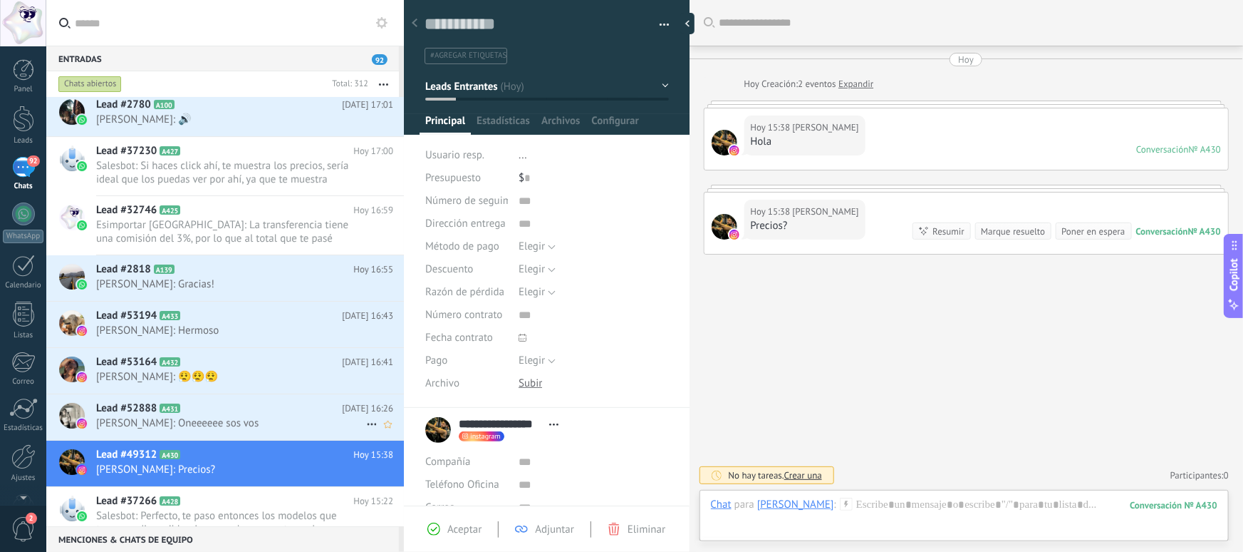
click at [306, 419] on span "[PERSON_NAME]: Oneeeeee sos vos" at bounding box center [231, 423] width 270 height 14
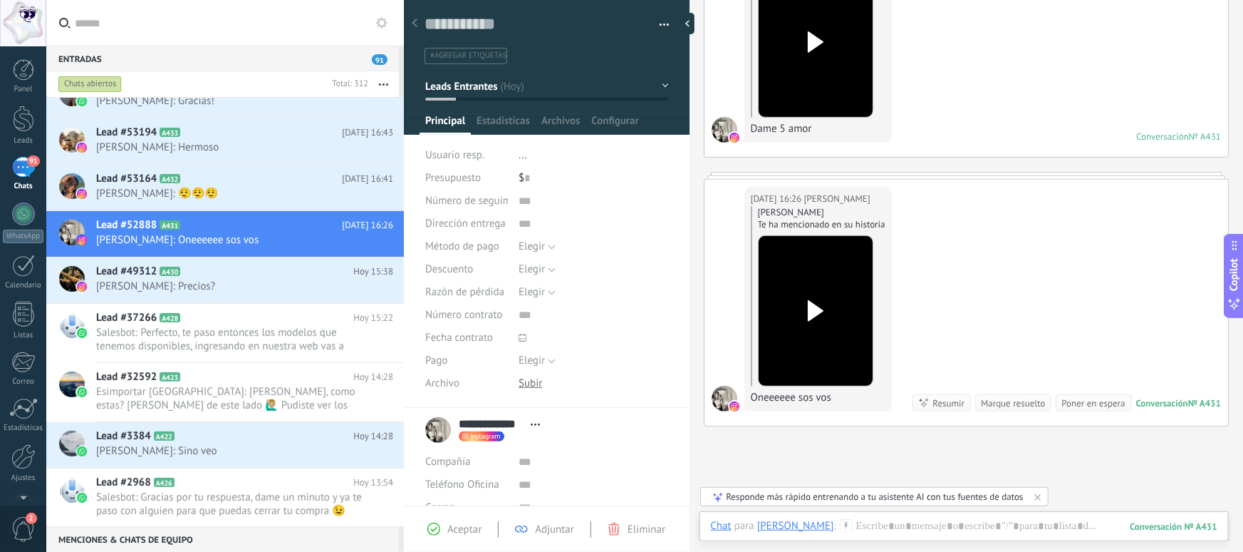
scroll to position [195, 0]
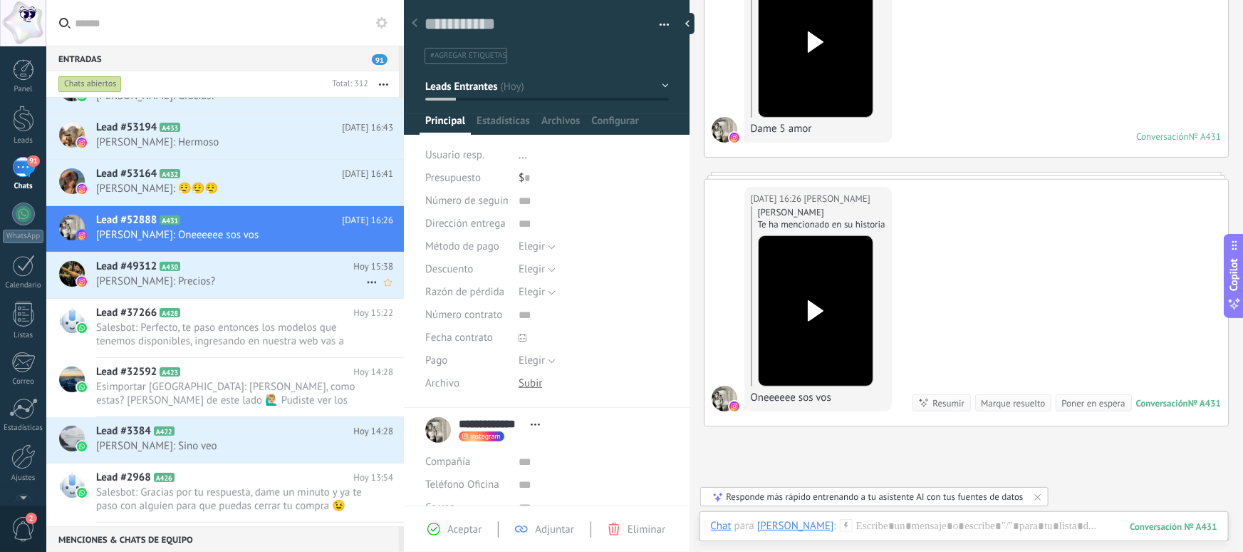
click at [251, 277] on span "[PERSON_NAME]: Precios?" at bounding box center [231, 281] width 270 height 14
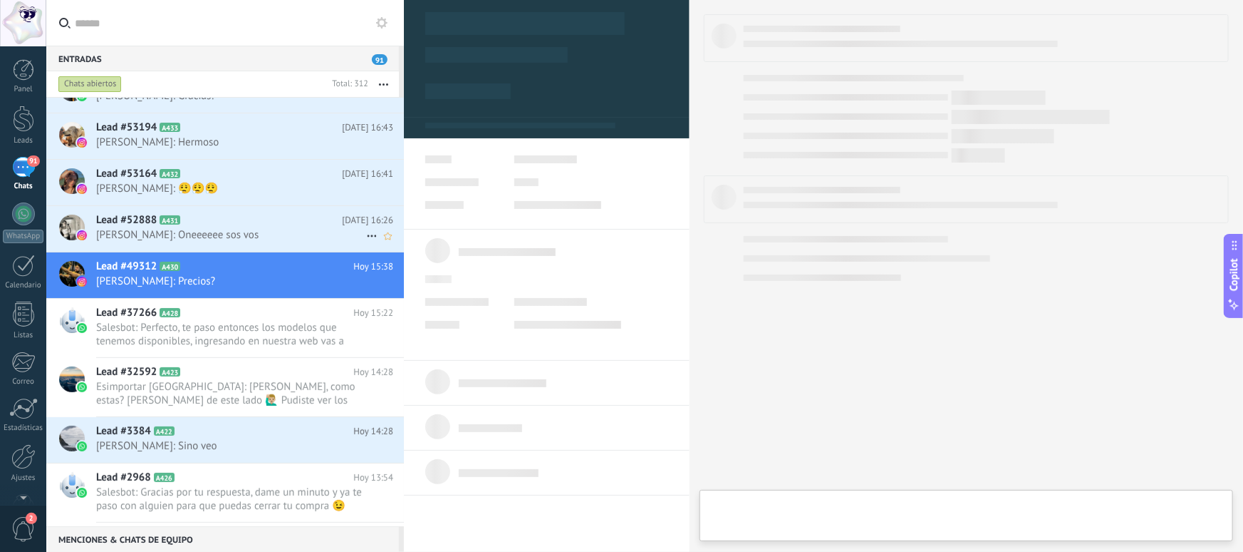
type textarea "**********"
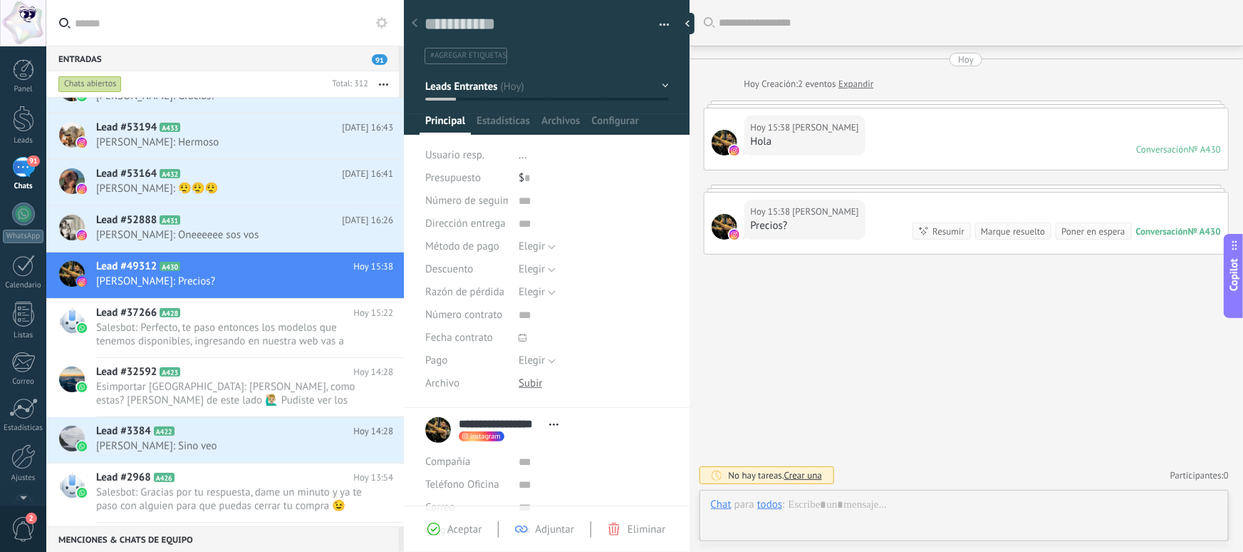
scroll to position [21, 0]
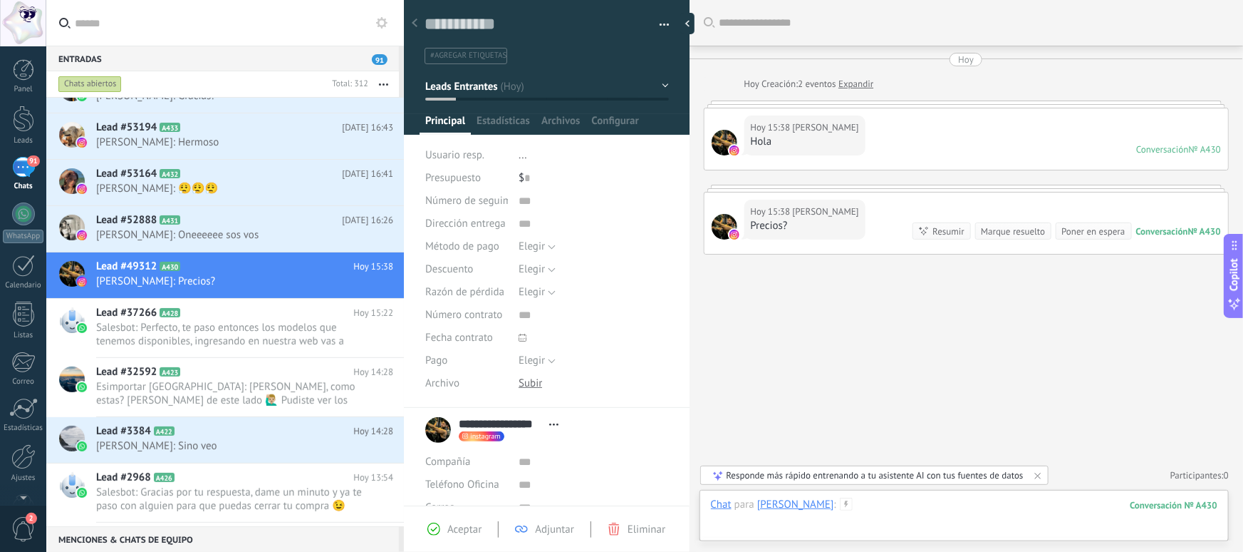
click at [899, 505] on div at bounding box center [964, 518] width 507 height 43
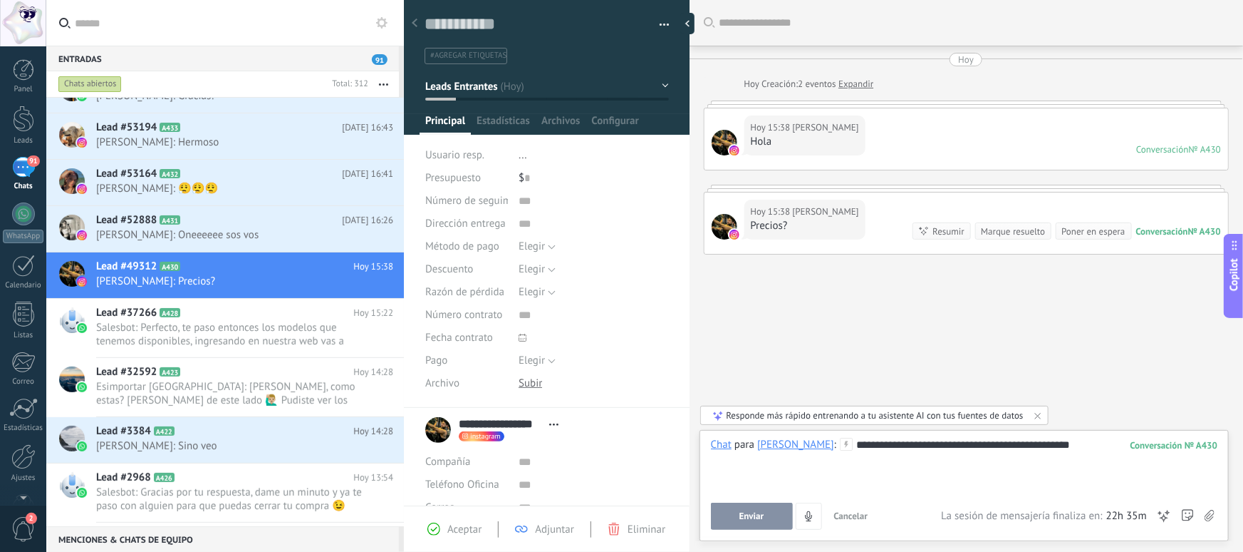
click at [958, 138] on div "[DATE] 15:38 [PERSON_NAME] Hola Conversación № A430 Conversación № A430" at bounding box center [967, 138] width 524 height 61
click at [834, 138] on div "Hola" at bounding box center [805, 142] width 108 height 14
click at [819, 105] on div at bounding box center [966, 103] width 525 height 7
click at [818, 130] on span "[PERSON_NAME]" at bounding box center [826, 127] width 66 height 14
drag, startPoint x: 1105, startPoint y: 445, endPoint x: 805, endPoint y: 445, distance: 300.0
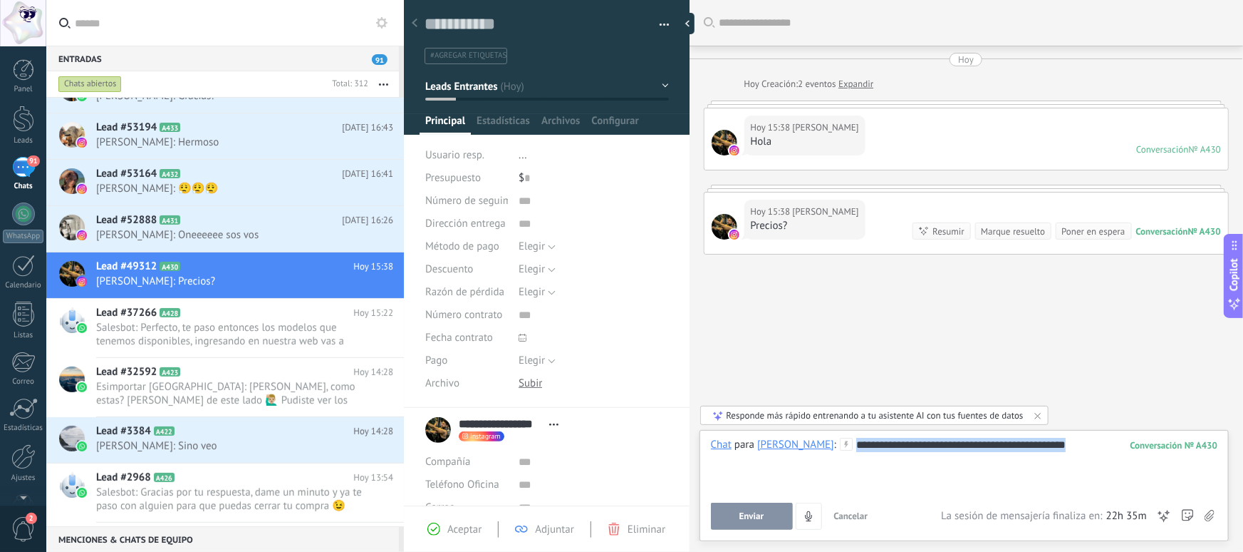
click at [813, 448] on div "**********" at bounding box center [964, 465] width 507 height 54
click at [1089, 442] on div "**********" at bounding box center [964, 465] width 507 height 54
click at [740, 514] on span "Enviar" at bounding box center [752, 516] width 25 height 10
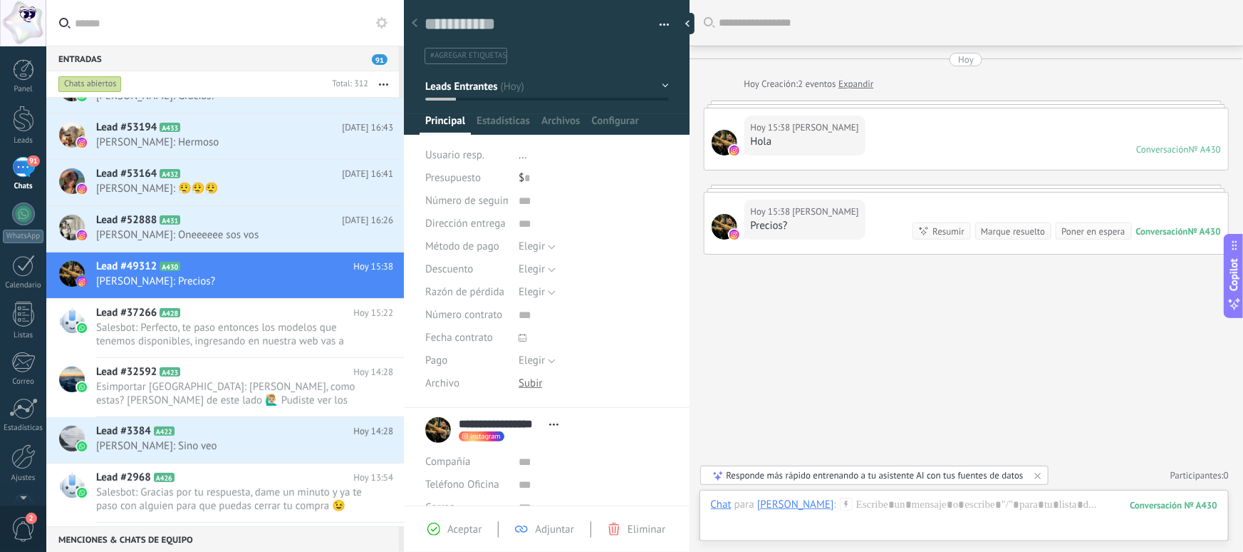
scroll to position [31, 0]
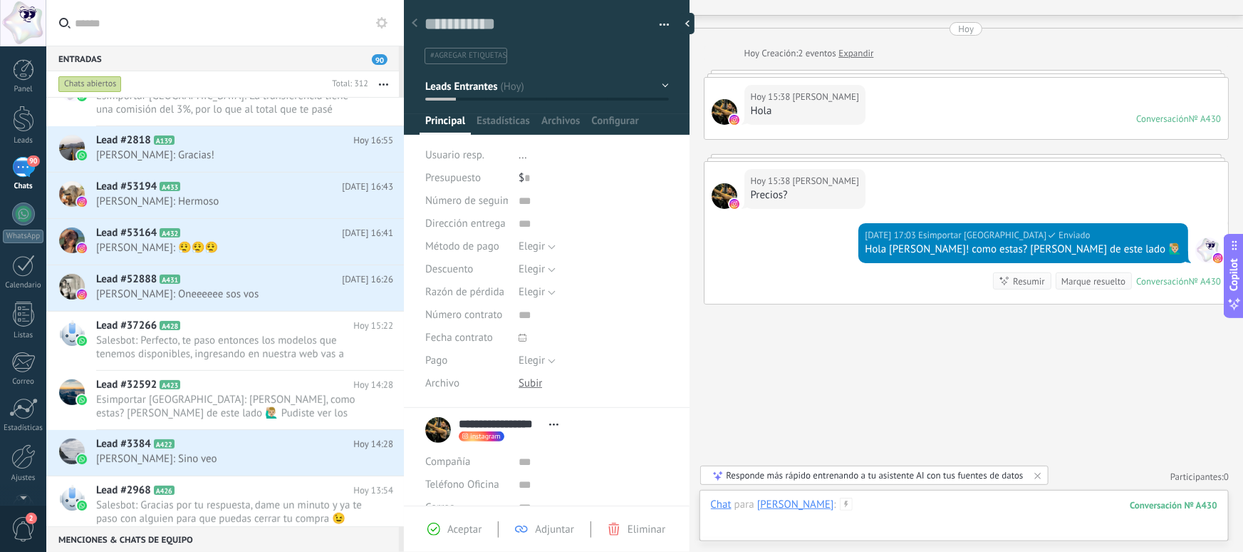
click at [937, 512] on div at bounding box center [964, 518] width 507 height 43
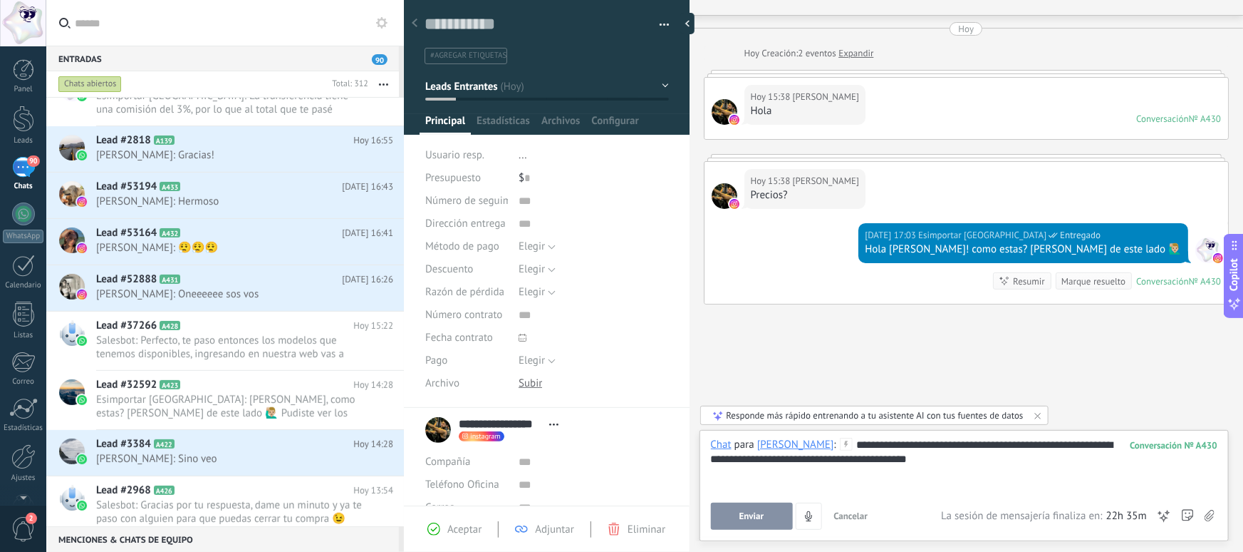
click at [760, 462] on div "**********" at bounding box center [964, 465] width 507 height 54
click at [766, 516] on button "Enviar" at bounding box center [752, 515] width 82 height 27
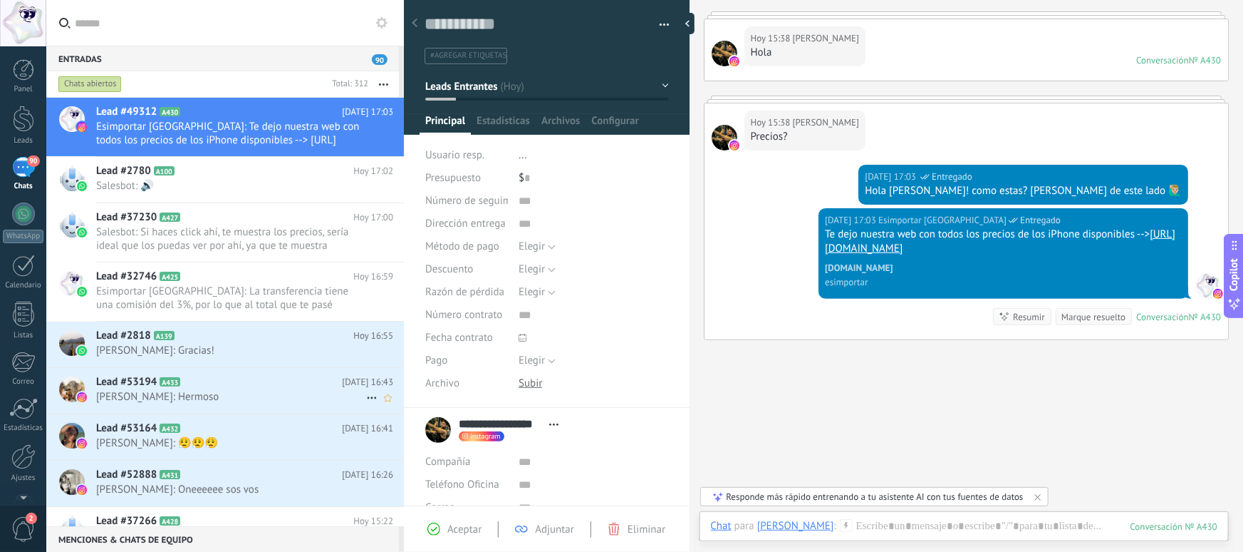
scroll to position [0, 0]
click at [226, 185] on span "Salesbot: 🔊" at bounding box center [231, 185] width 270 height 14
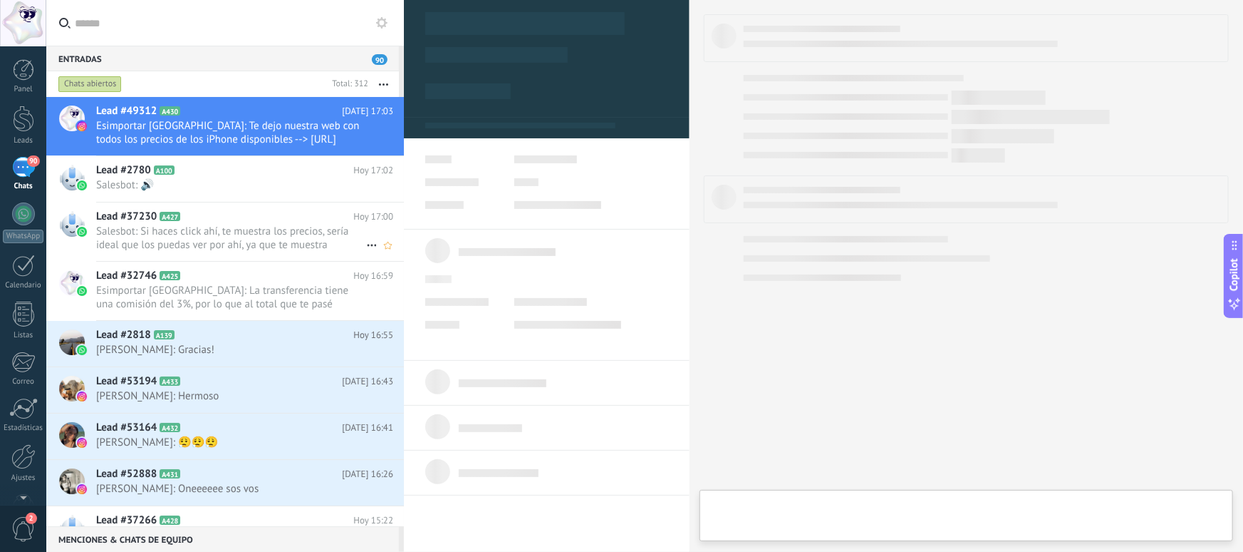
click at [235, 211] on h2 "Lead #37230 A427" at bounding box center [224, 216] width 257 height 14
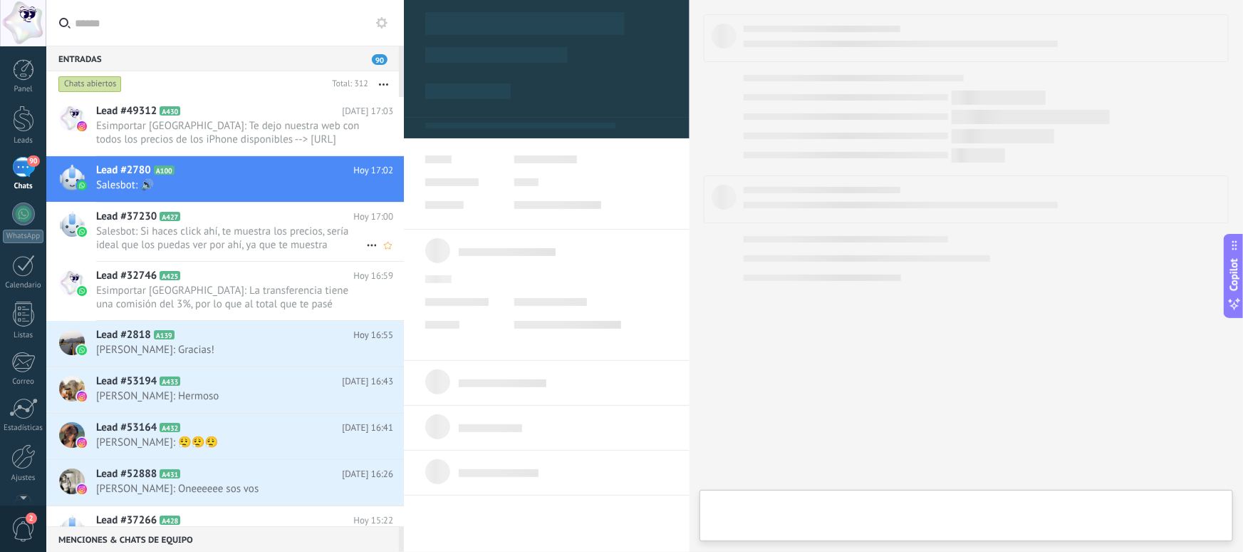
click at [244, 240] on span "Salesbot: Si haces click ahí, te muestra los precios, sería ideal que los pueda…" at bounding box center [231, 237] width 270 height 27
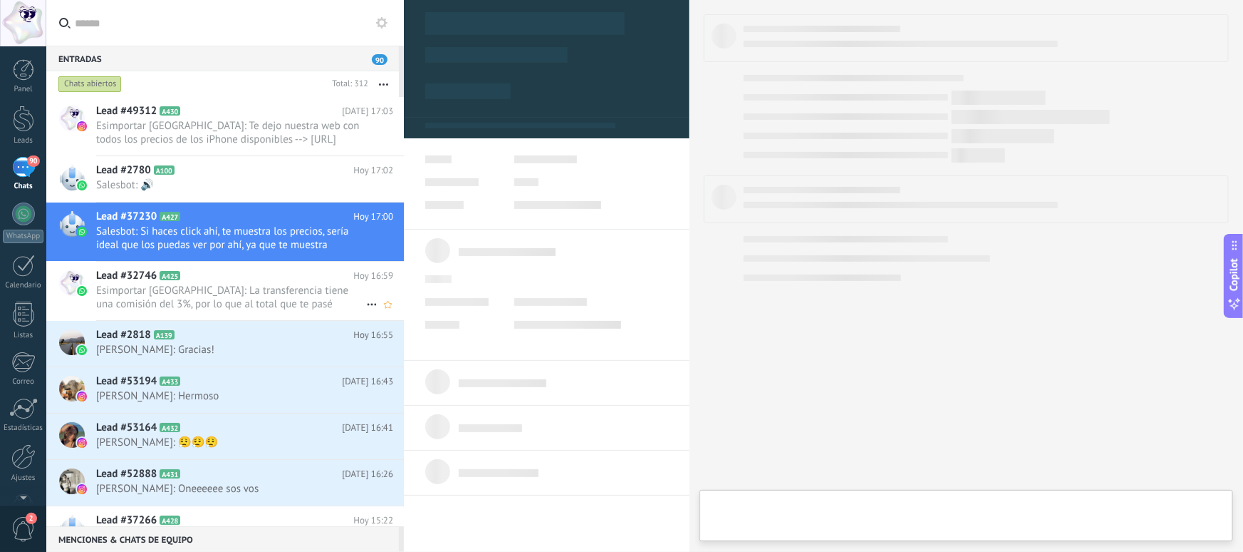
click at [252, 275] on h2 "Lead #32746 A425" at bounding box center [224, 276] width 257 height 14
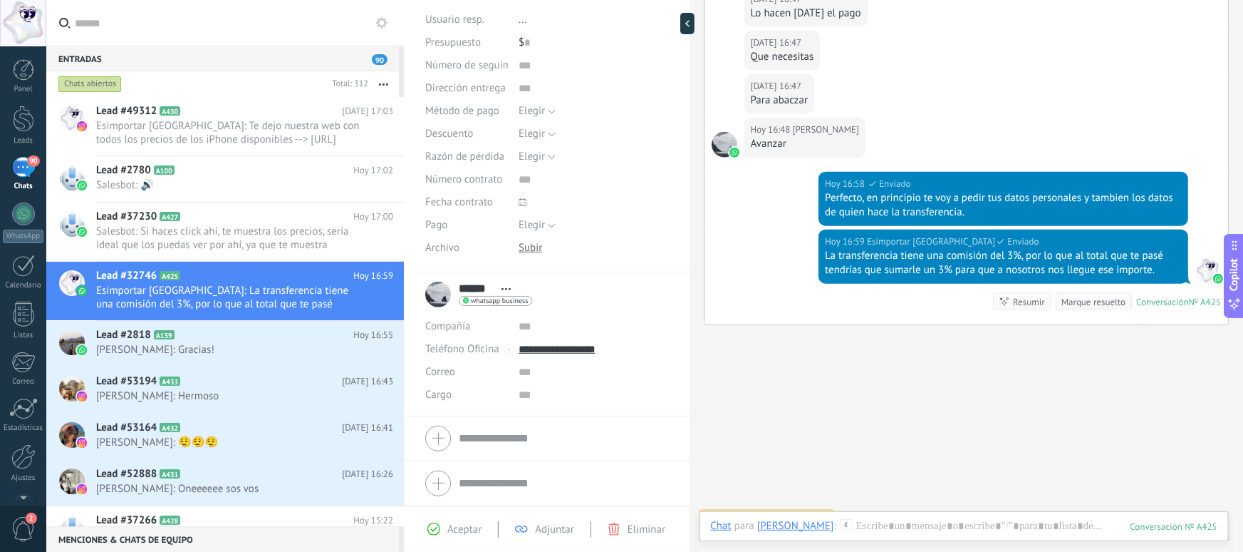
click at [22, 150] on div "Panel Leads 90 Chats WhatsApp Clientes" at bounding box center [23, 302] width 46 height 487
click at [21, 162] on div "90" at bounding box center [23, 167] width 23 height 21
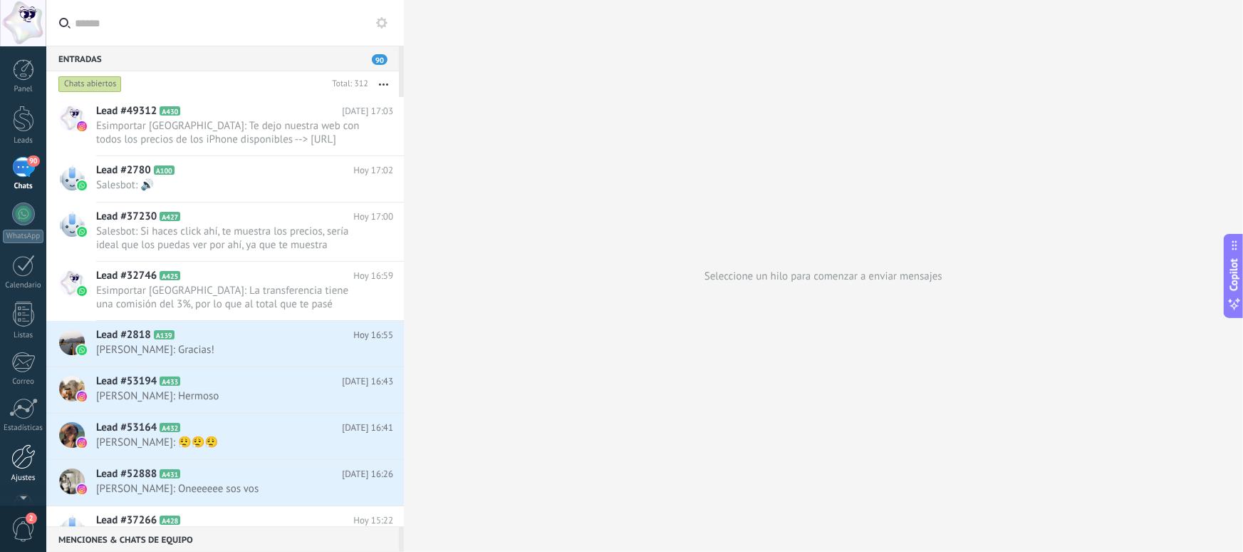
click at [29, 460] on div at bounding box center [23, 456] width 24 height 25
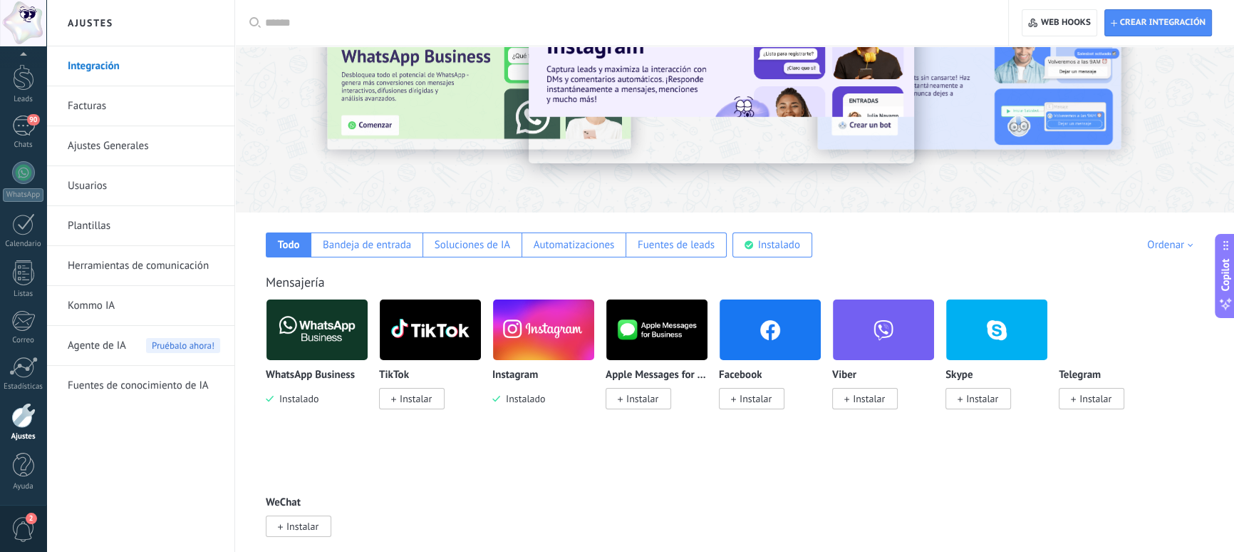
scroll to position [232, 0]
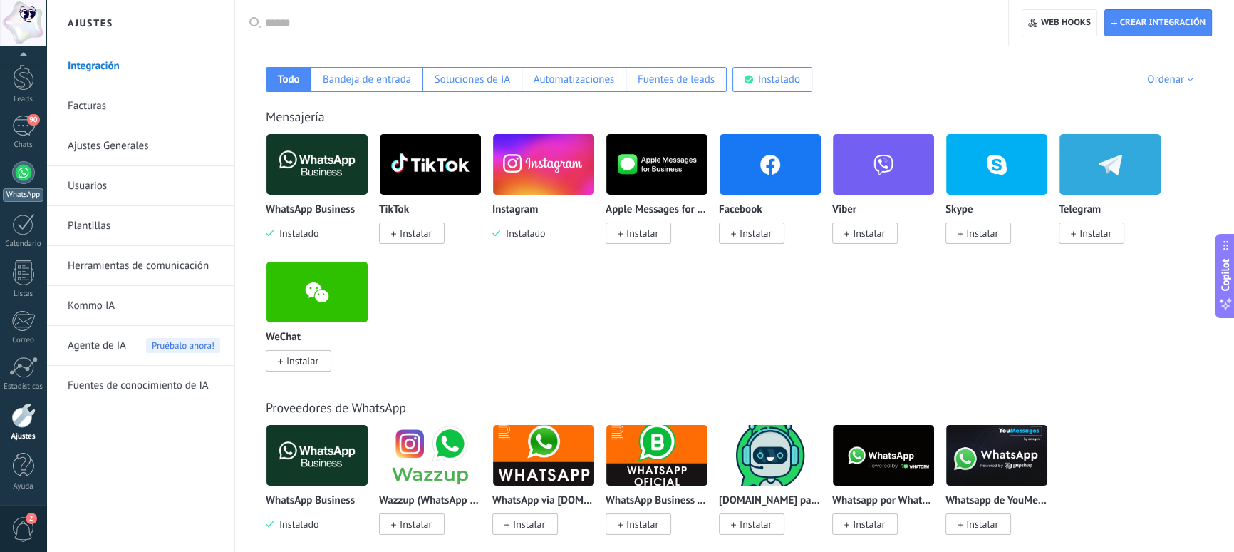
click at [25, 169] on div at bounding box center [23, 172] width 23 height 23
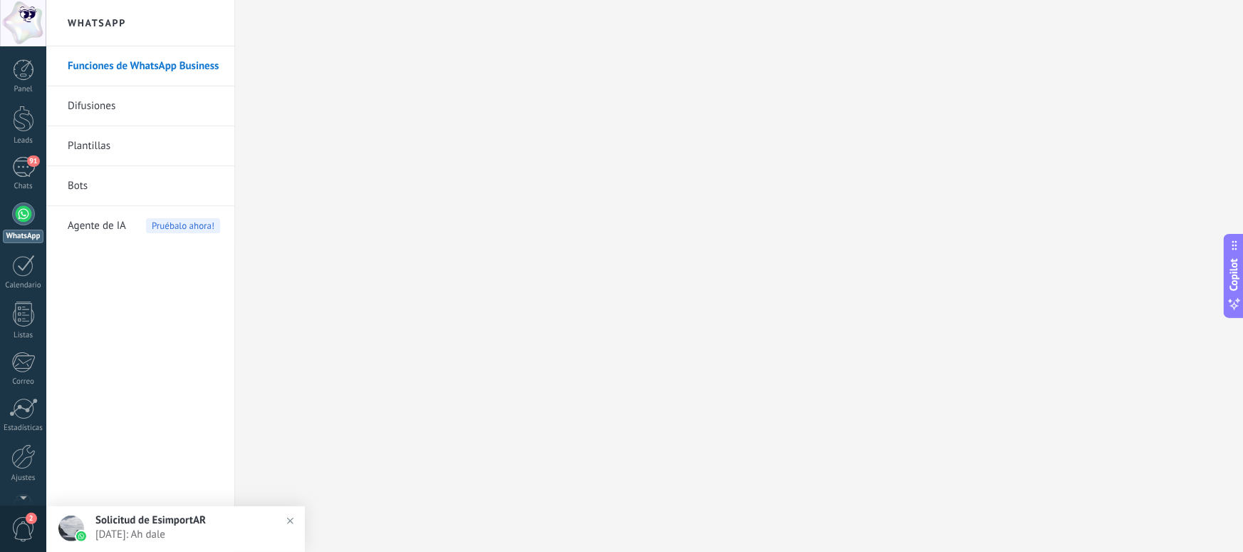
click at [83, 181] on link "Bots" at bounding box center [144, 186] width 152 height 40
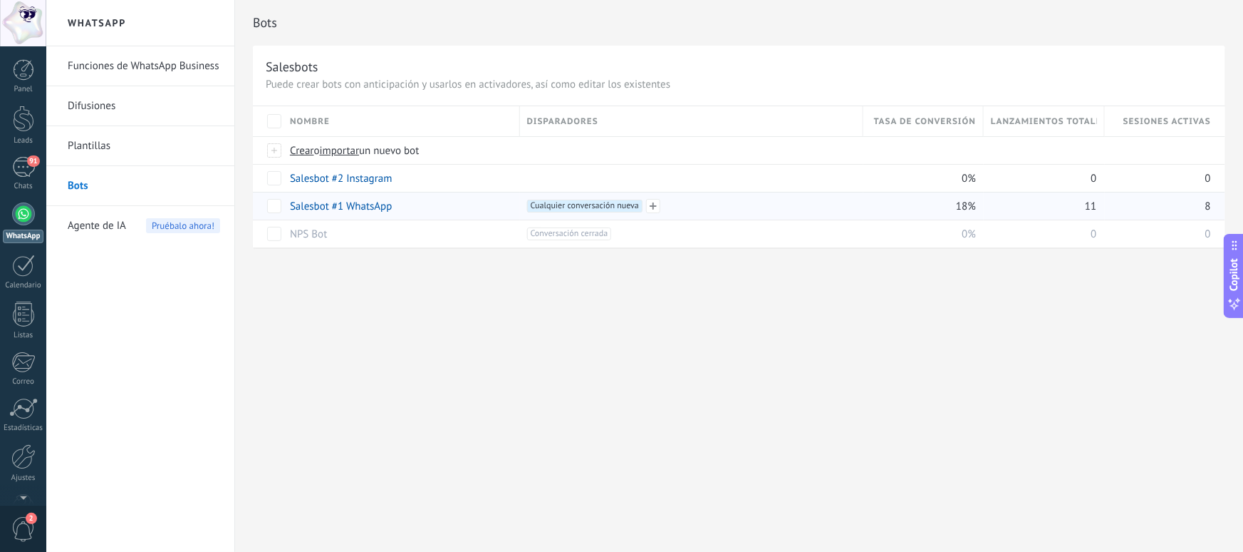
click at [604, 204] on span "Cualquier conversación nueva +0" at bounding box center [584, 206] width 115 height 13
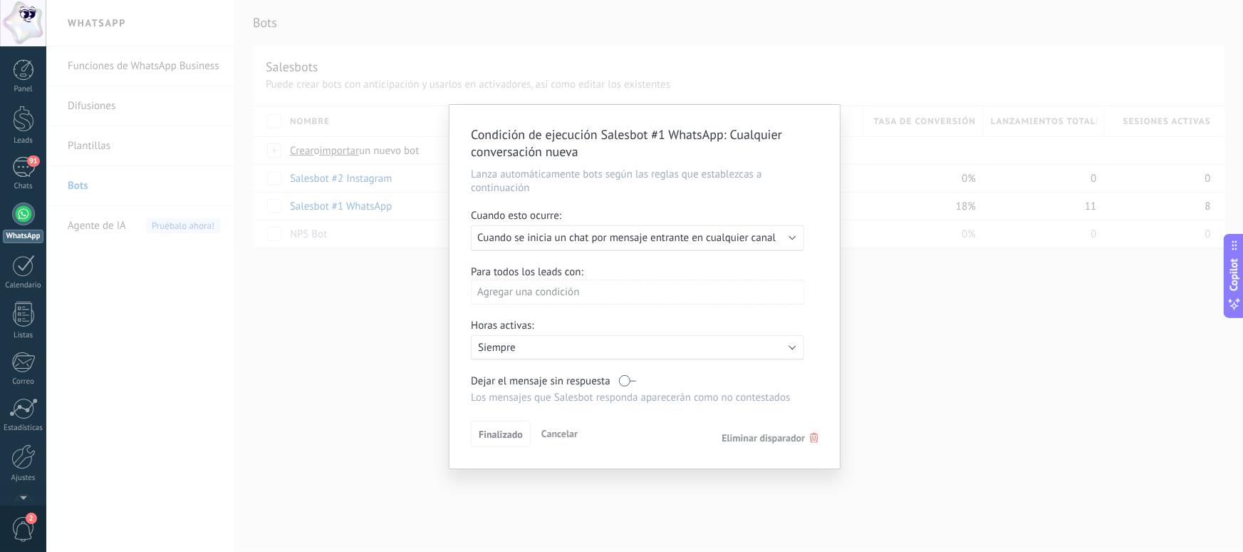
click at [775, 241] on span "Cuando se inicia un chat por mensaje entrante en cualquier canal" at bounding box center [626, 238] width 299 height 14
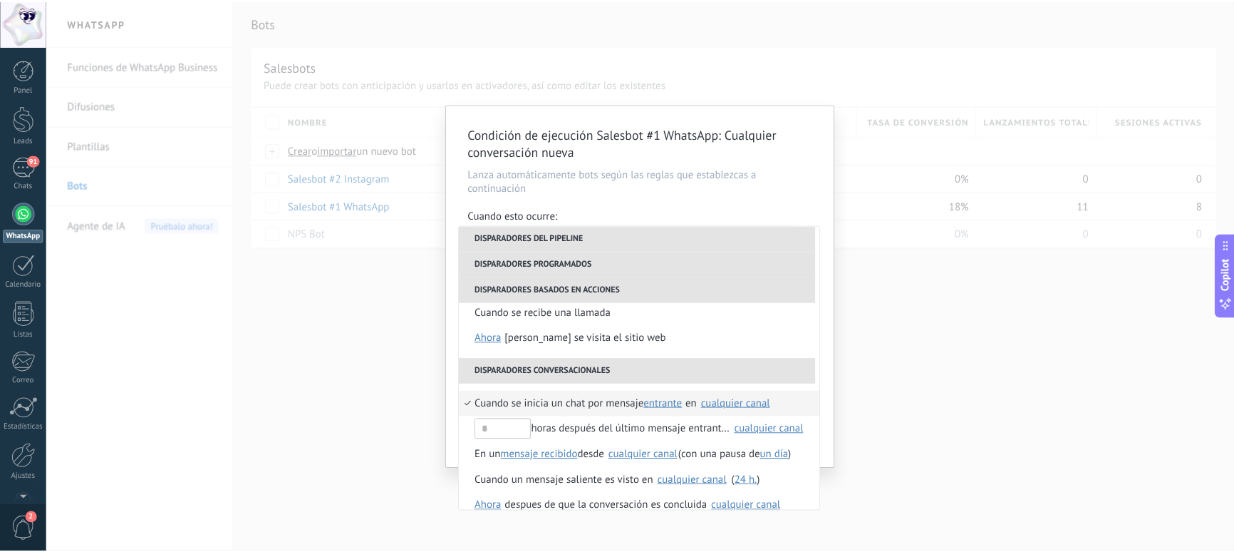
scroll to position [336, 0]
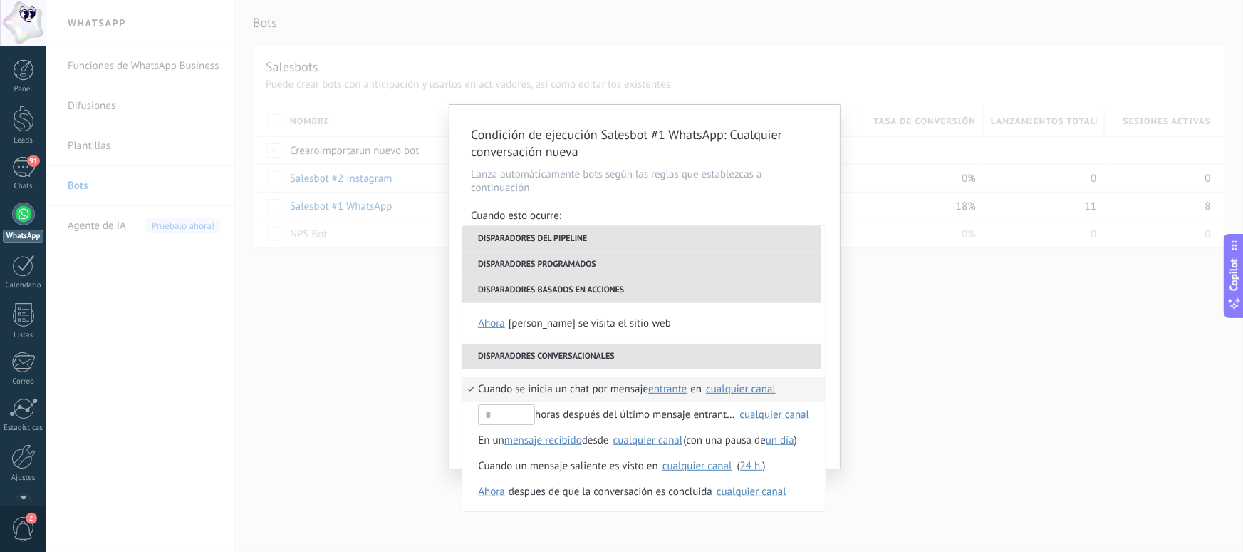
click at [755, 389] on div "cualquier canal" at bounding box center [741, 388] width 70 height 11
click at [916, 370] on div "Condición de ejecución Salesbot #1 WhatsApp : Cualquier conversación nueva Lanz…" at bounding box center [644, 276] width 1197 height 552
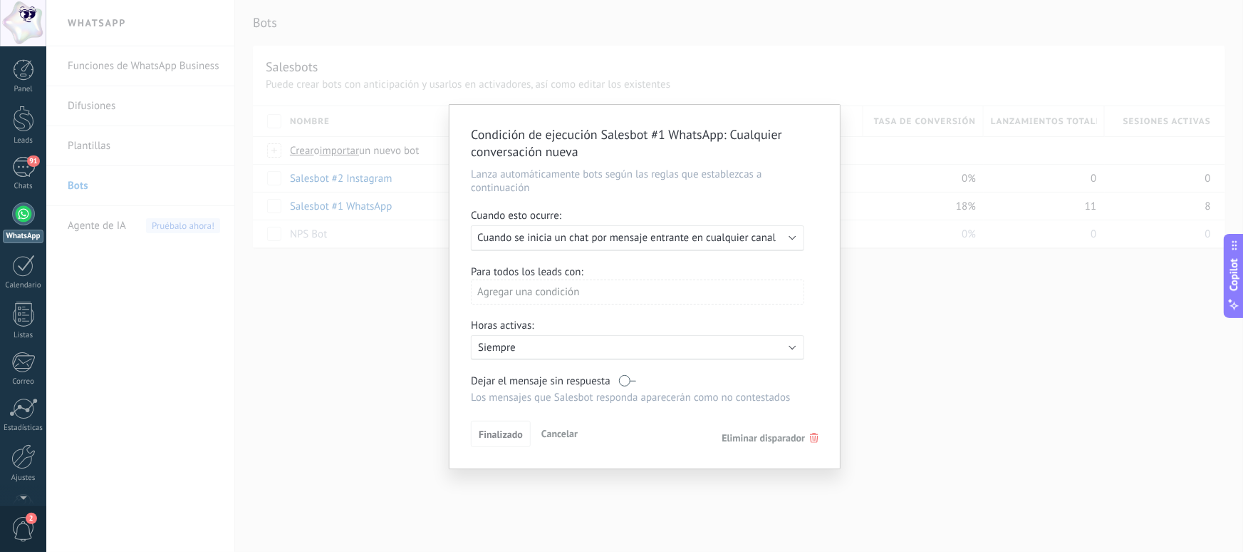
click at [919, 370] on div "Condición de ejecución Salesbot #1 WhatsApp : Cualquier conversación nueva Lanz…" at bounding box center [644, 276] width 1197 height 552
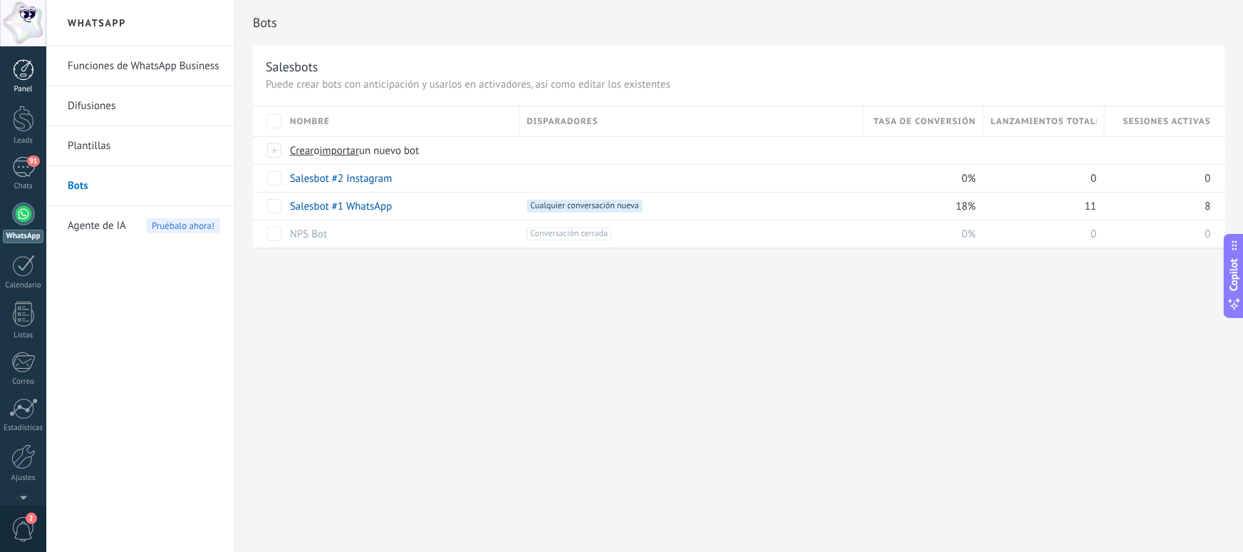
click at [22, 73] on div at bounding box center [23, 69] width 21 height 21
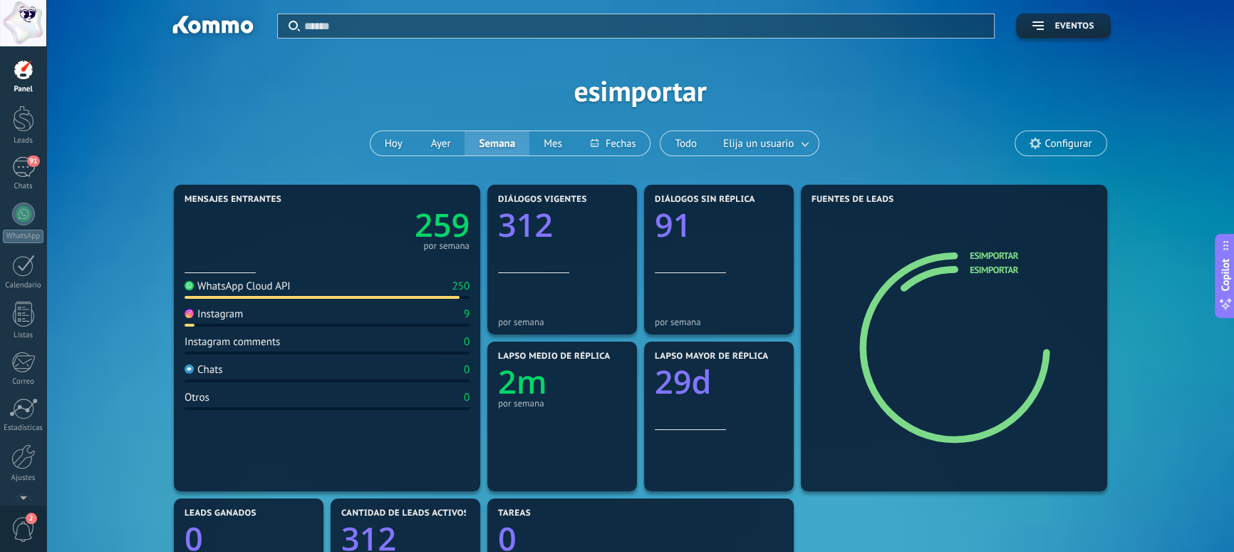
click at [276, 123] on div "Aplicar Eventos esimportar [DATE] [DATE] Semana Mes Todo Elija un usuario Confi…" at bounding box center [640, 90] width 1145 height 181
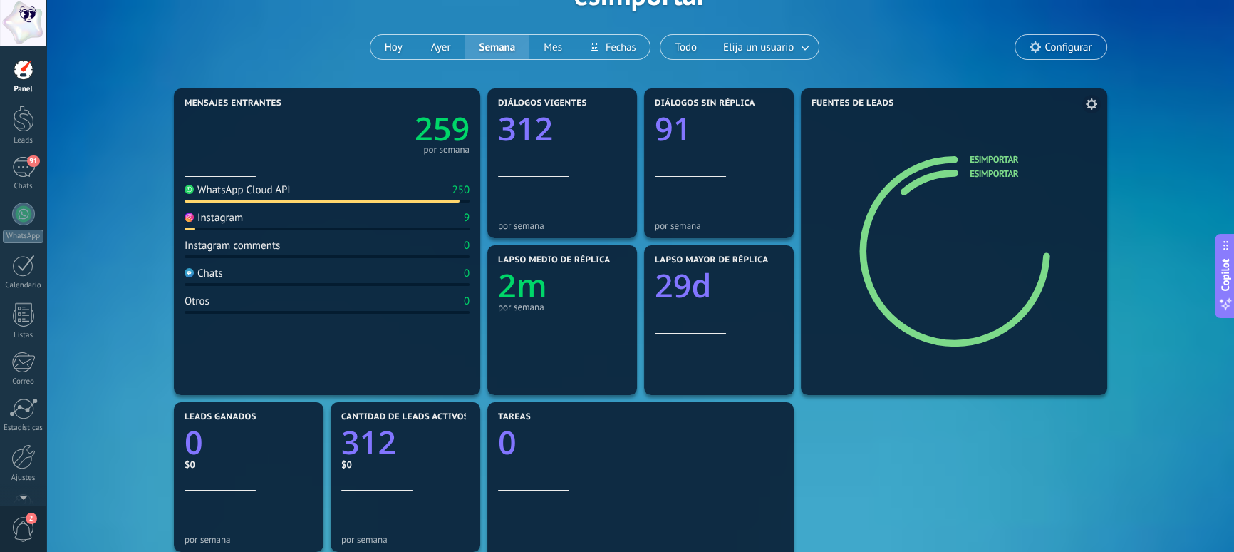
scroll to position [98, 0]
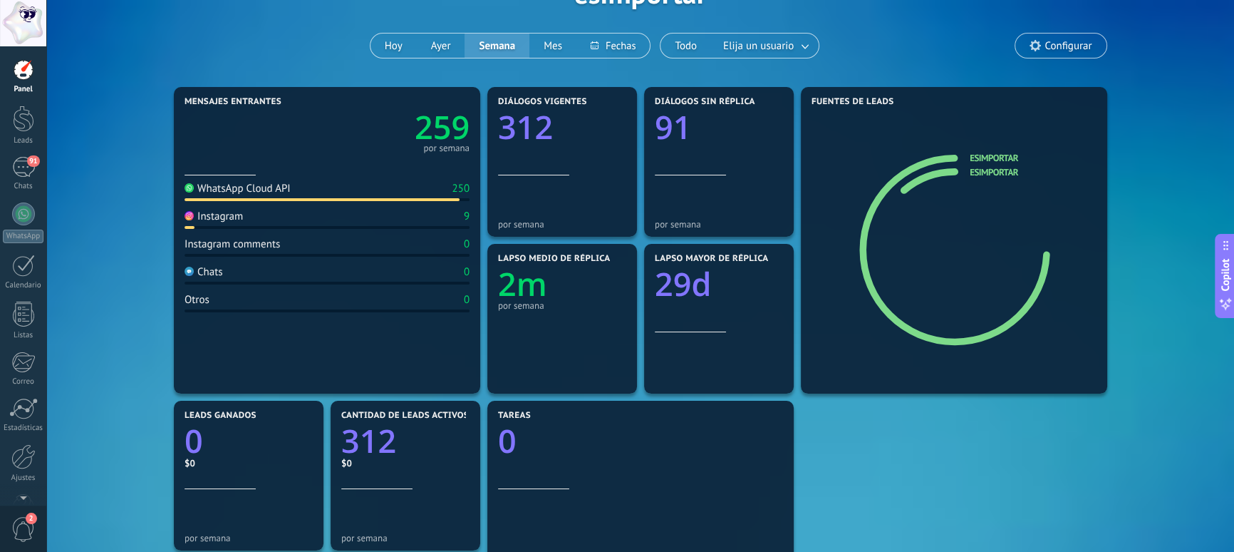
click at [92, 388] on div "Mensajes entrantes 259 por semana WhatsApp Cloud API 250 Instagram 9 Instagram …" at bounding box center [640, 475] width 1145 height 784
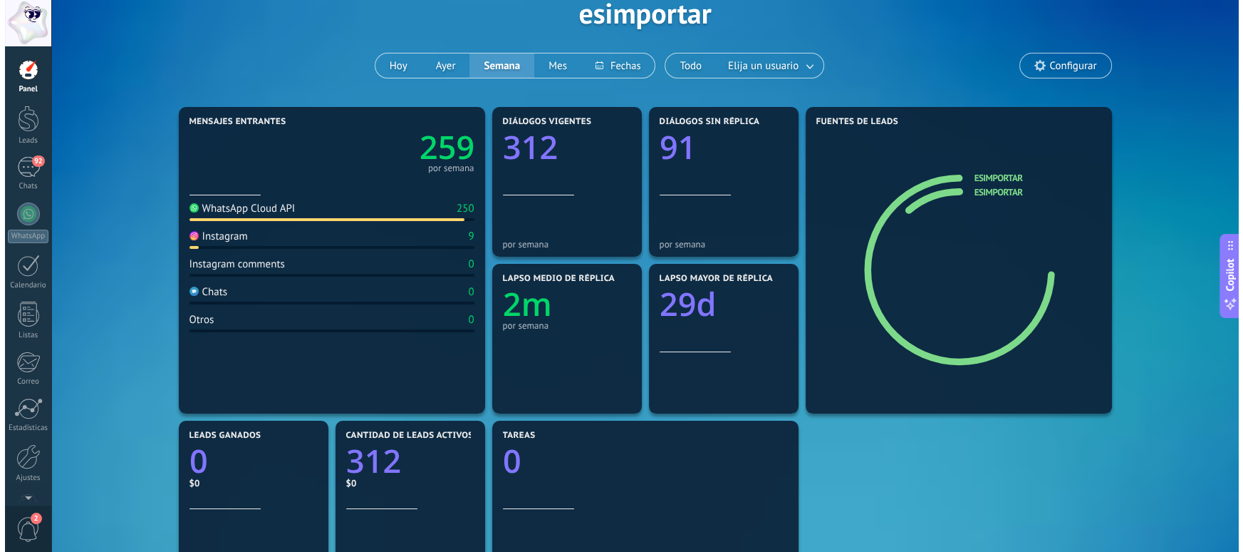
scroll to position [0, 0]
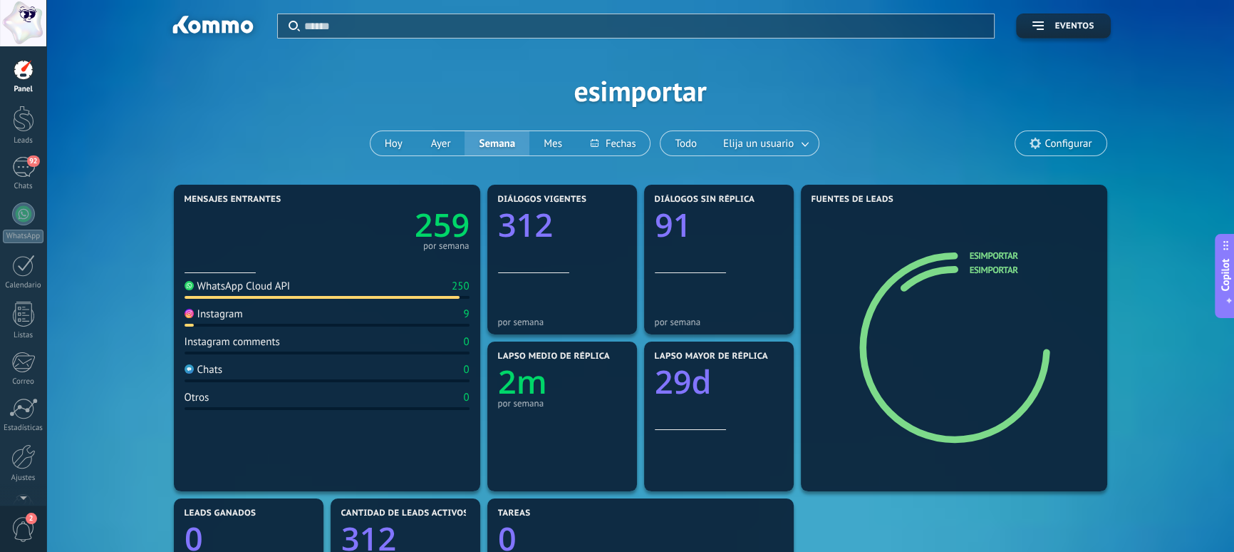
click at [20, 73] on div at bounding box center [23, 69] width 21 height 21
click at [25, 175] on div "92" at bounding box center [23, 167] width 23 height 21
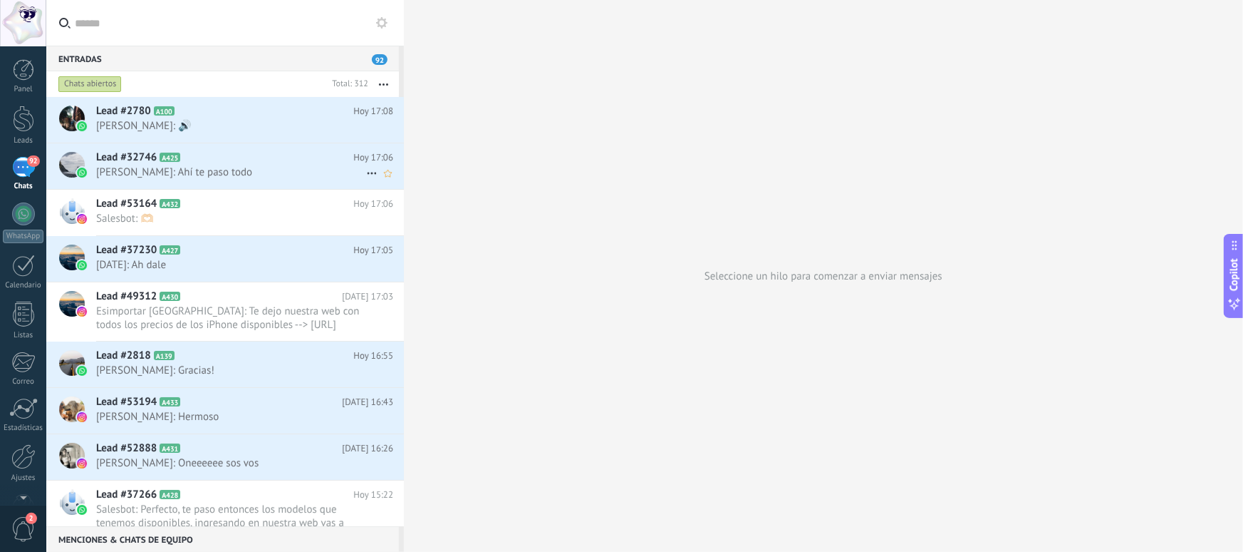
click at [233, 165] on span "[PERSON_NAME]: Ahí te paso todo" at bounding box center [231, 172] width 270 height 14
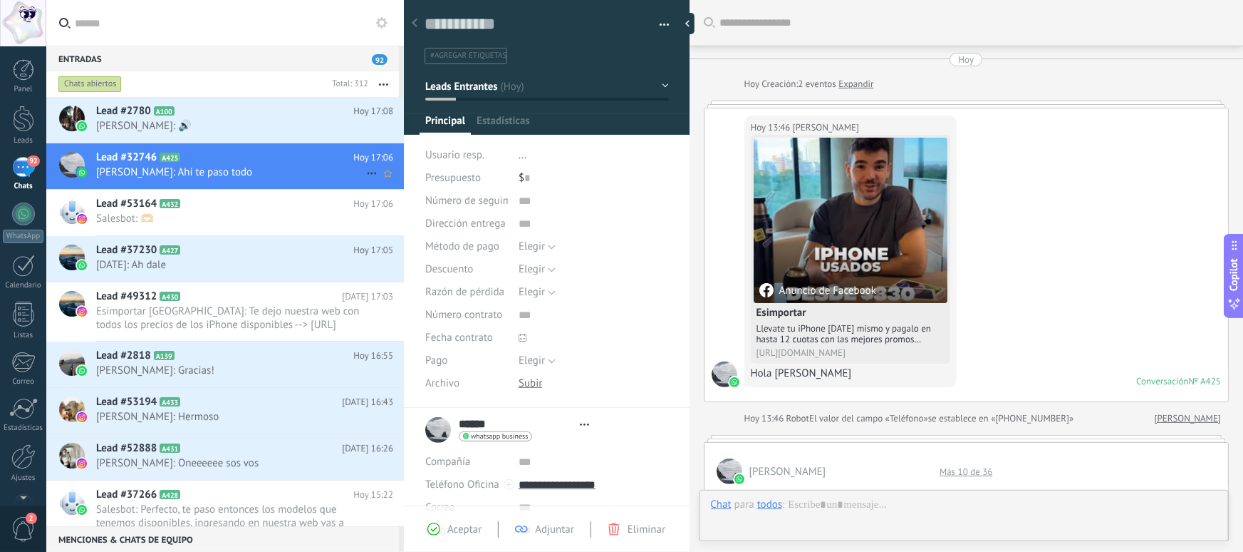
type textarea "**********"
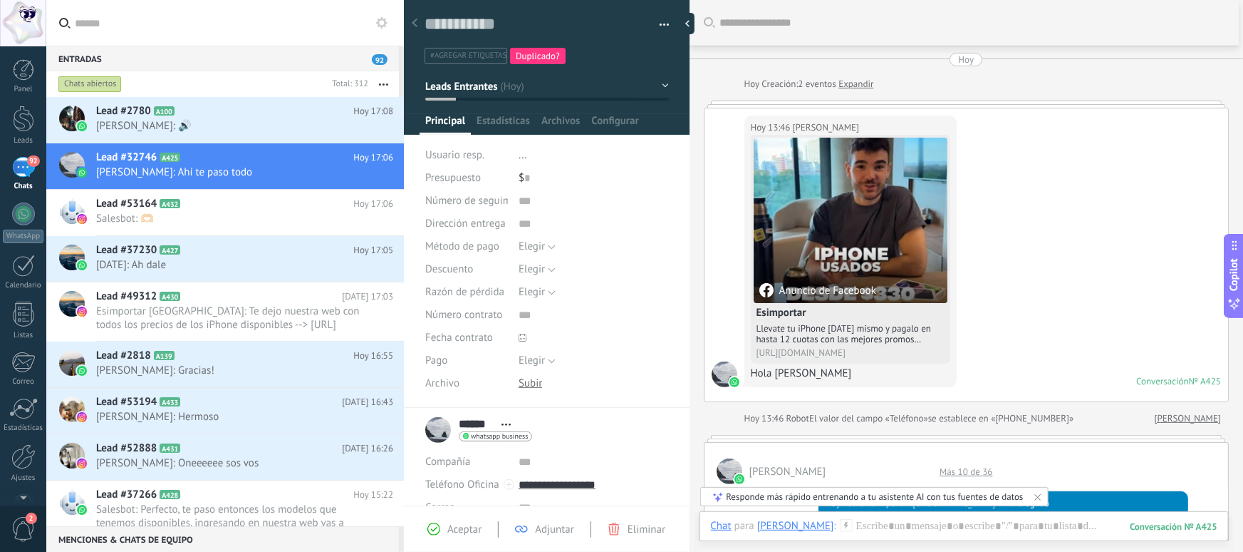
click at [864, 102] on div at bounding box center [966, 103] width 525 height 7
click at [859, 86] on link "Expandir" at bounding box center [856, 84] width 35 height 14
